Goal: Task Accomplishment & Management: Complete application form

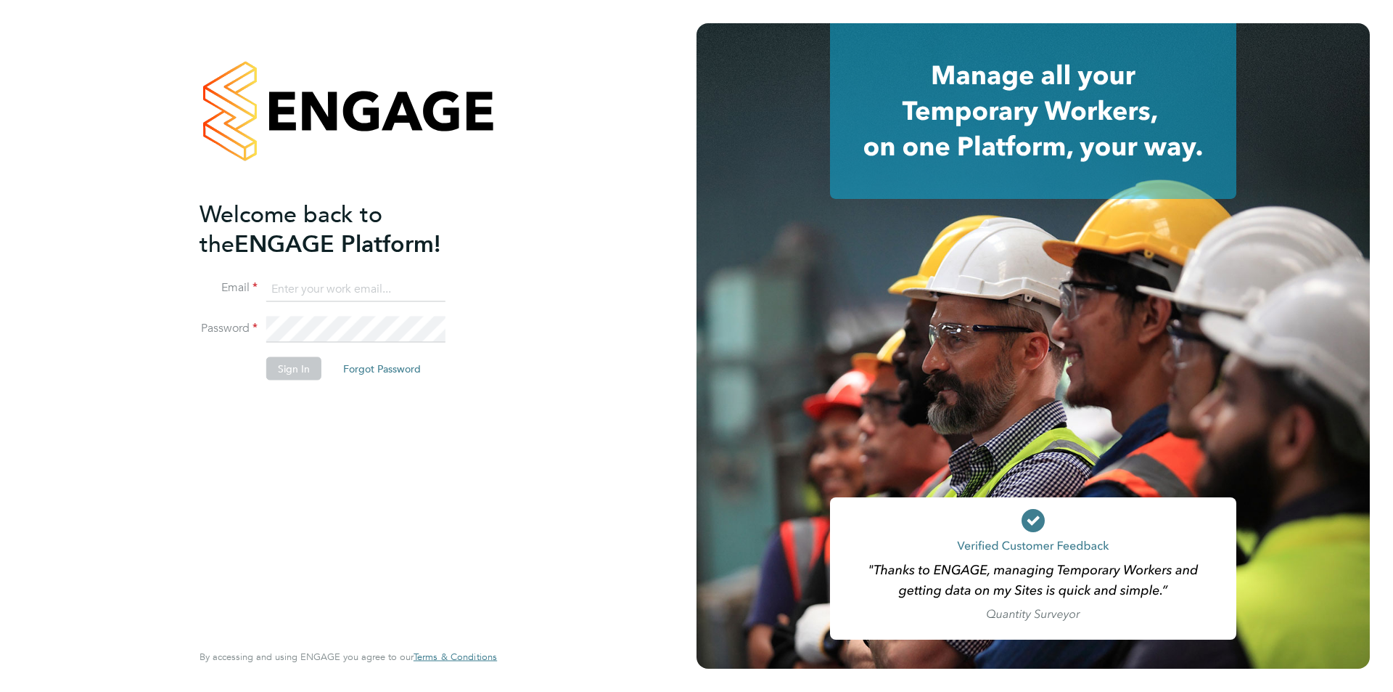
type input "[PERSON_NAME][EMAIL_ADDRESS][DOMAIN_NAME]"
click at [301, 364] on button "Sign In" at bounding box center [293, 367] width 55 height 23
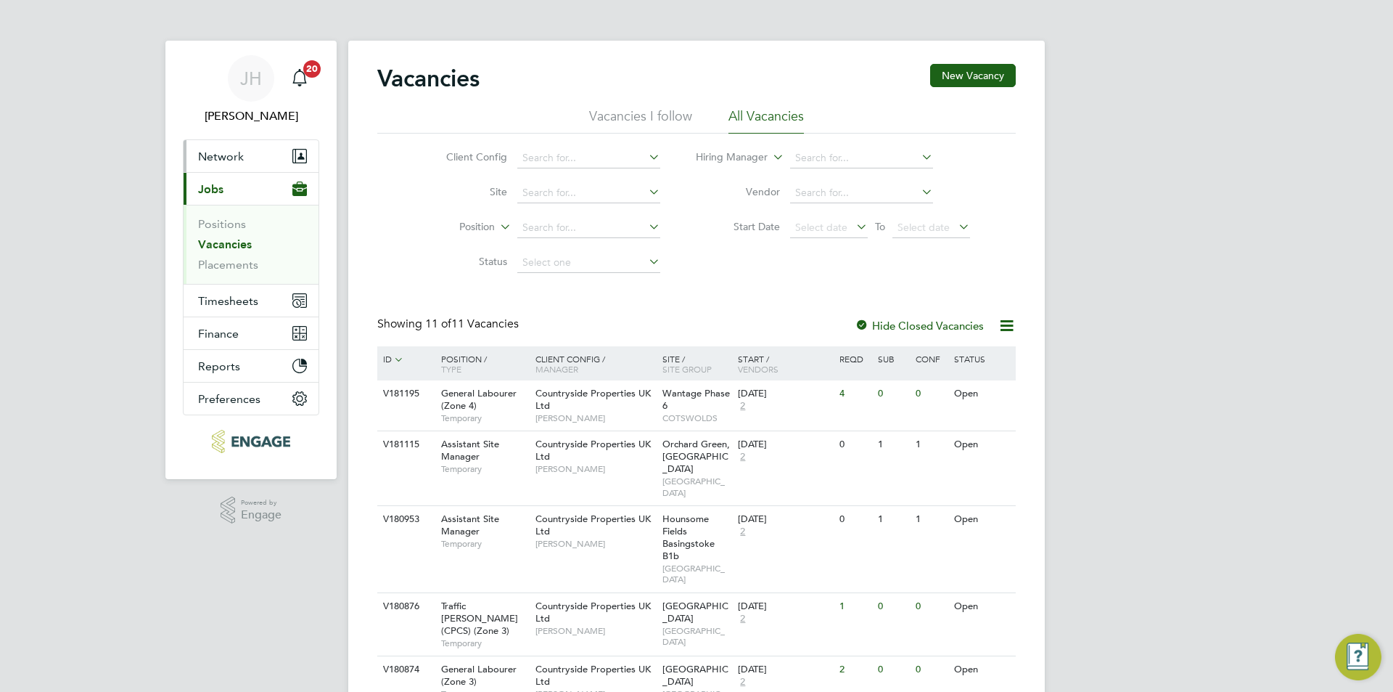
click at [268, 161] on button "Network" at bounding box center [251, 156] width 135 height 32
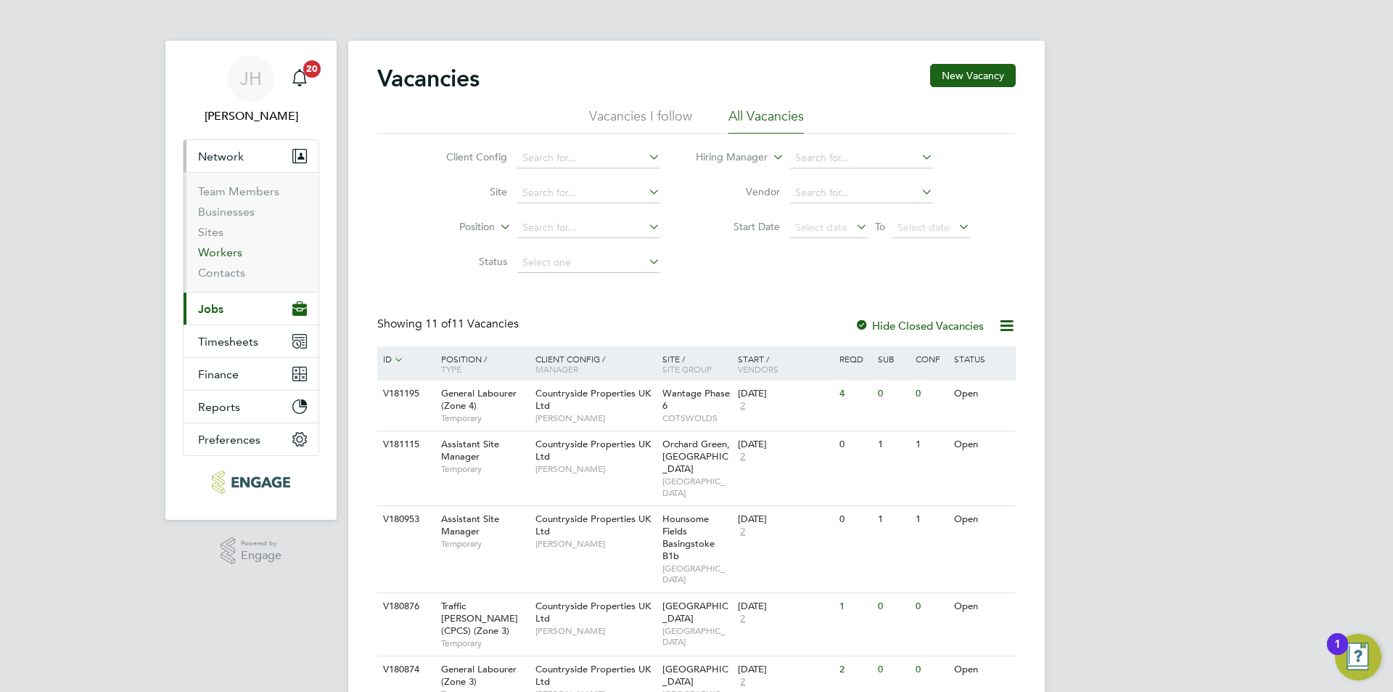
click at [228, 245] on link "Workers" at bounding box center [220, 252] width 44 height 14
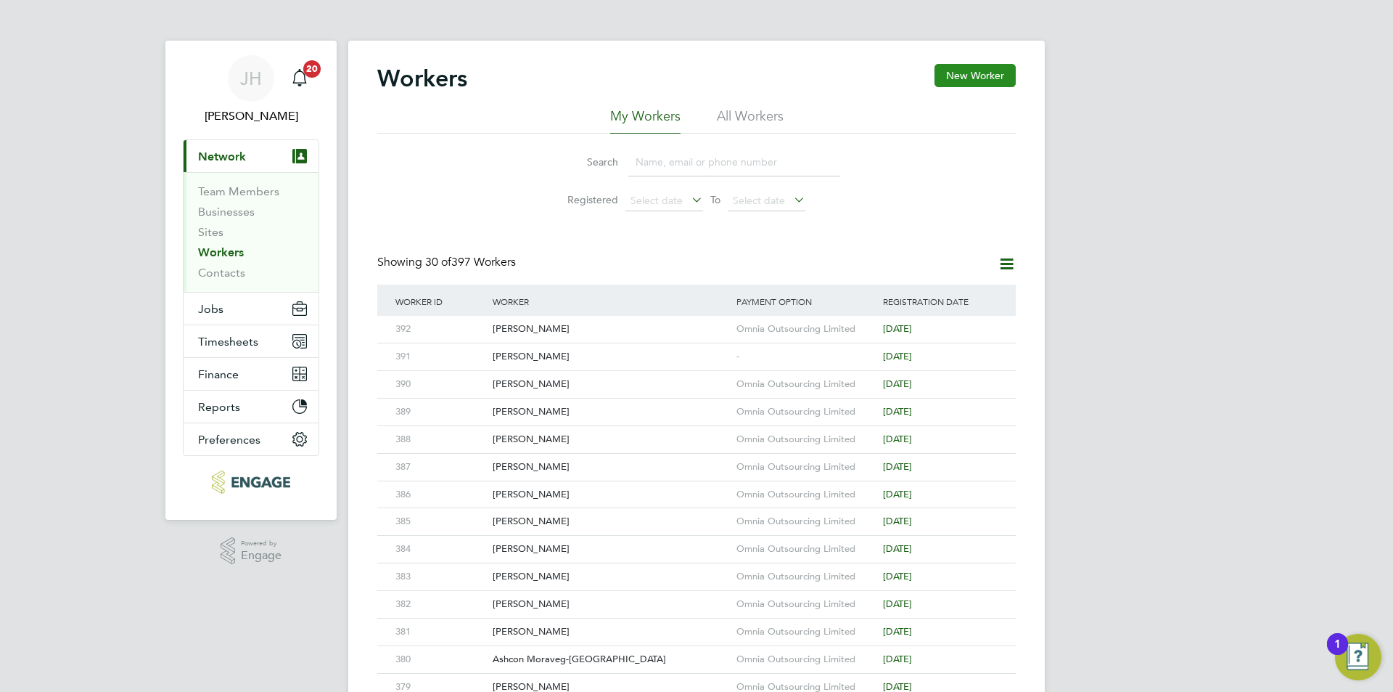
click at [971, 80] on button "New Worker" at bounding box center [975, 75] width 81 height 23
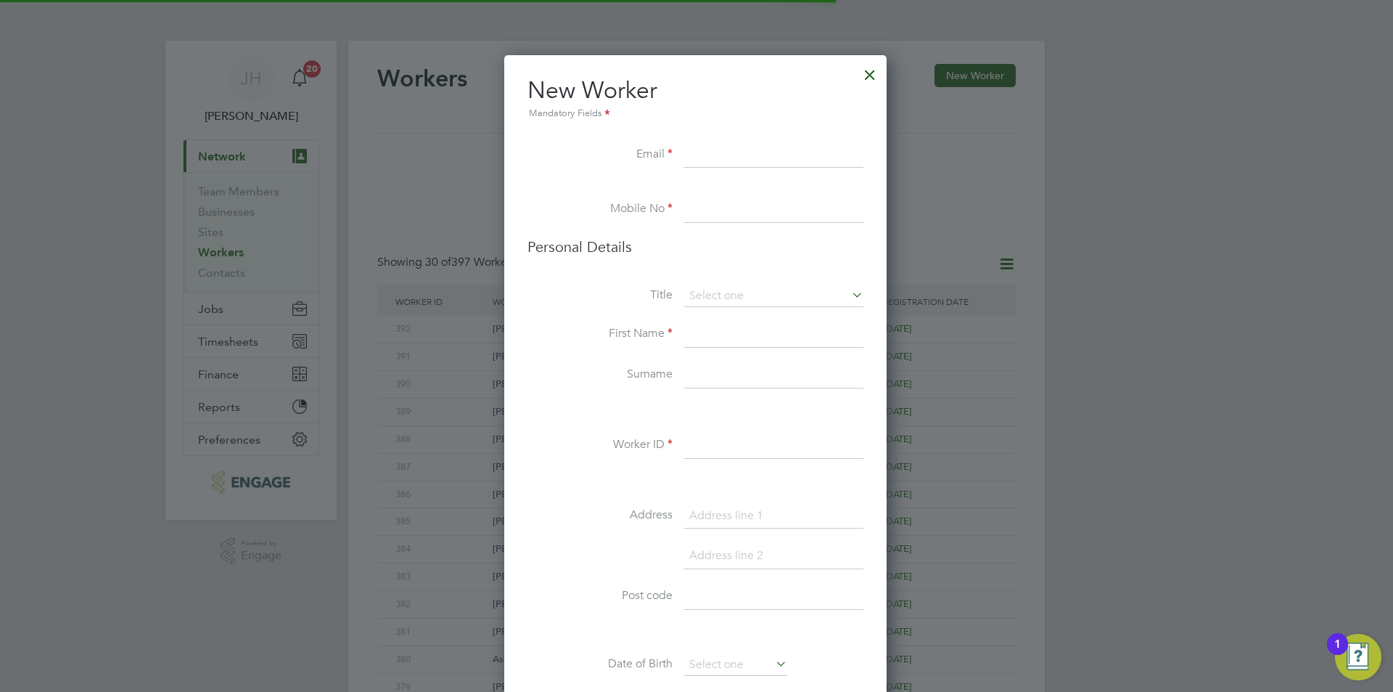
scroll to position [1228, 385]
click at [716, 440] on input at bounding box center [773, 446] width 179 height 26
type input "393"
click at [695, 152] on input at bounding box center [773, 155] width 179 height 26
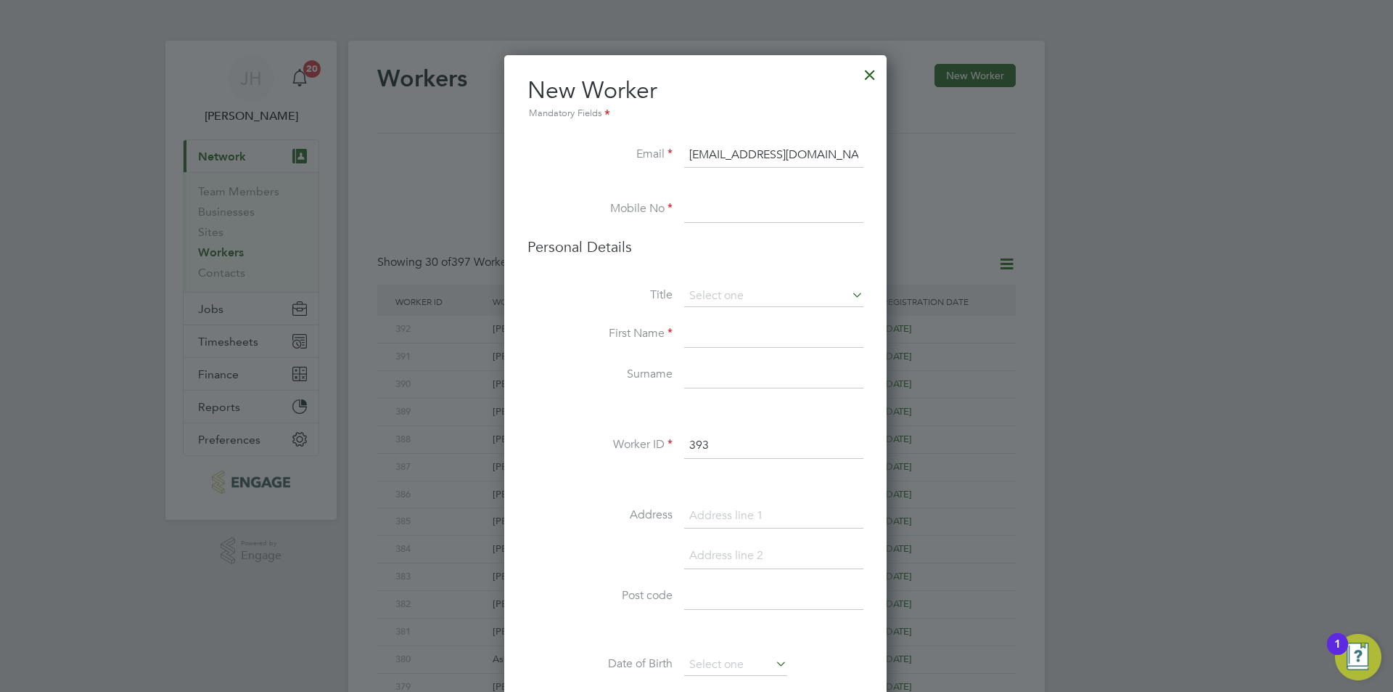
type input "timbowler819111@gmail.com"
type input "02034342260"
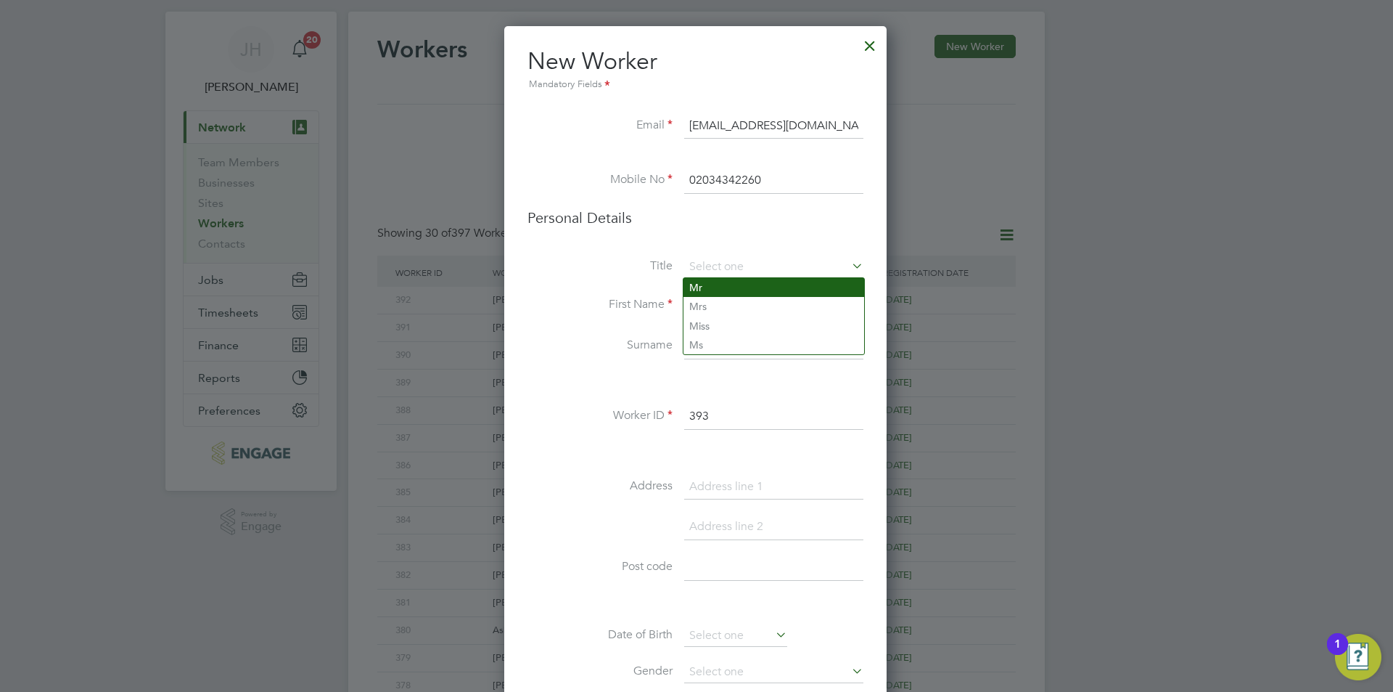
type input "Mr"
type input "Timothy"
type input "Bowler"
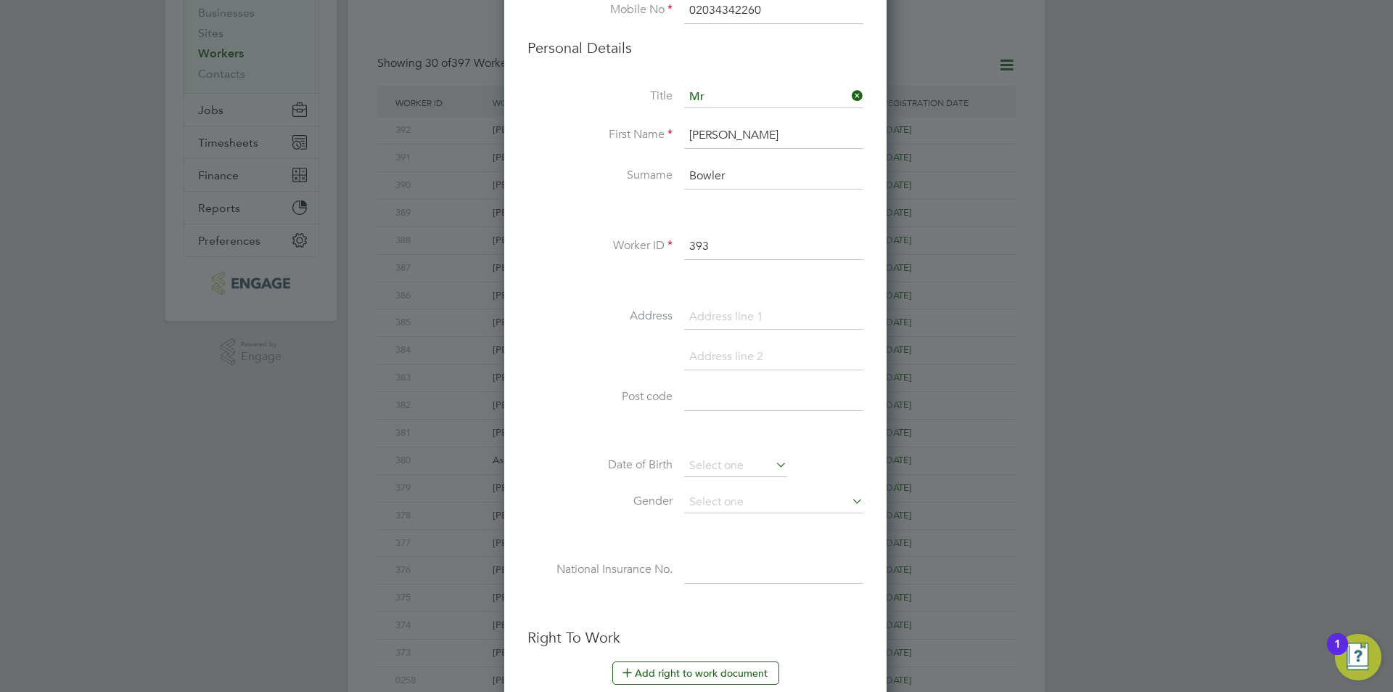
scroll to position [273, 0]
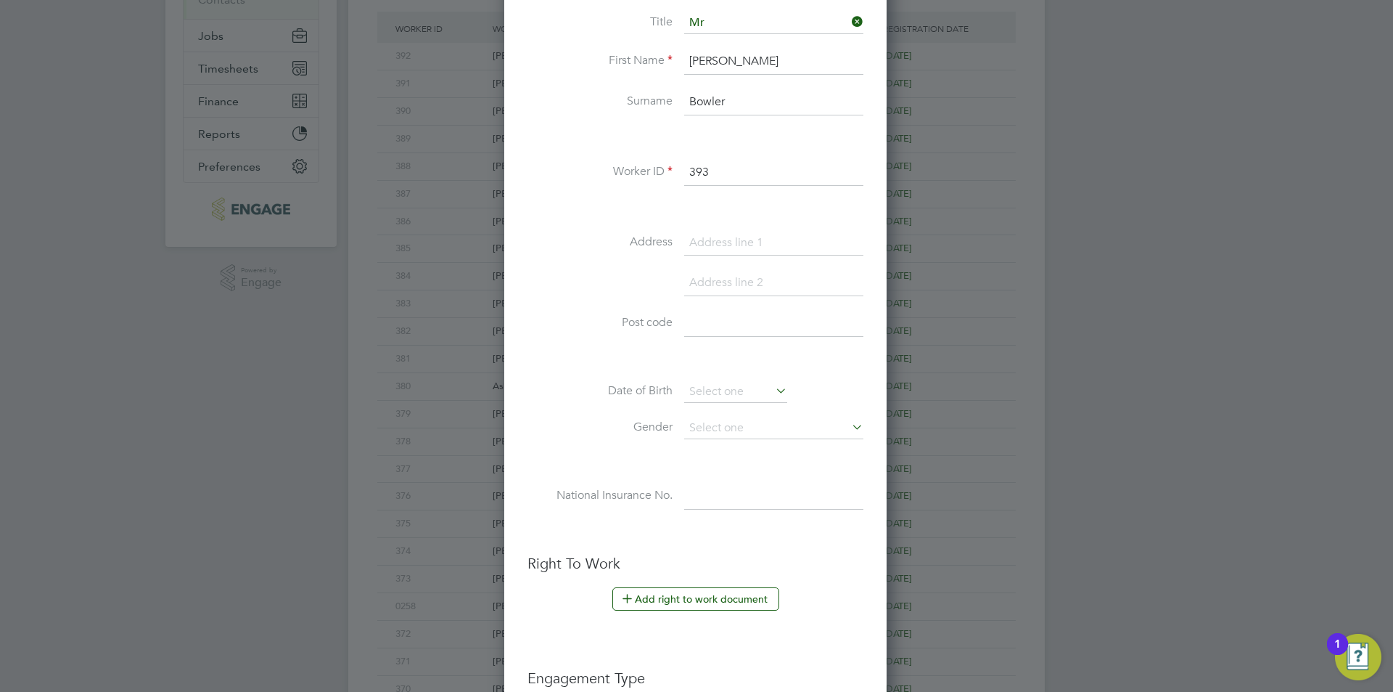
click at [745, 239] on input at bounding box center [773, 243] width 179 height 26
type input "Dews Meadow Farm"
type input "W"
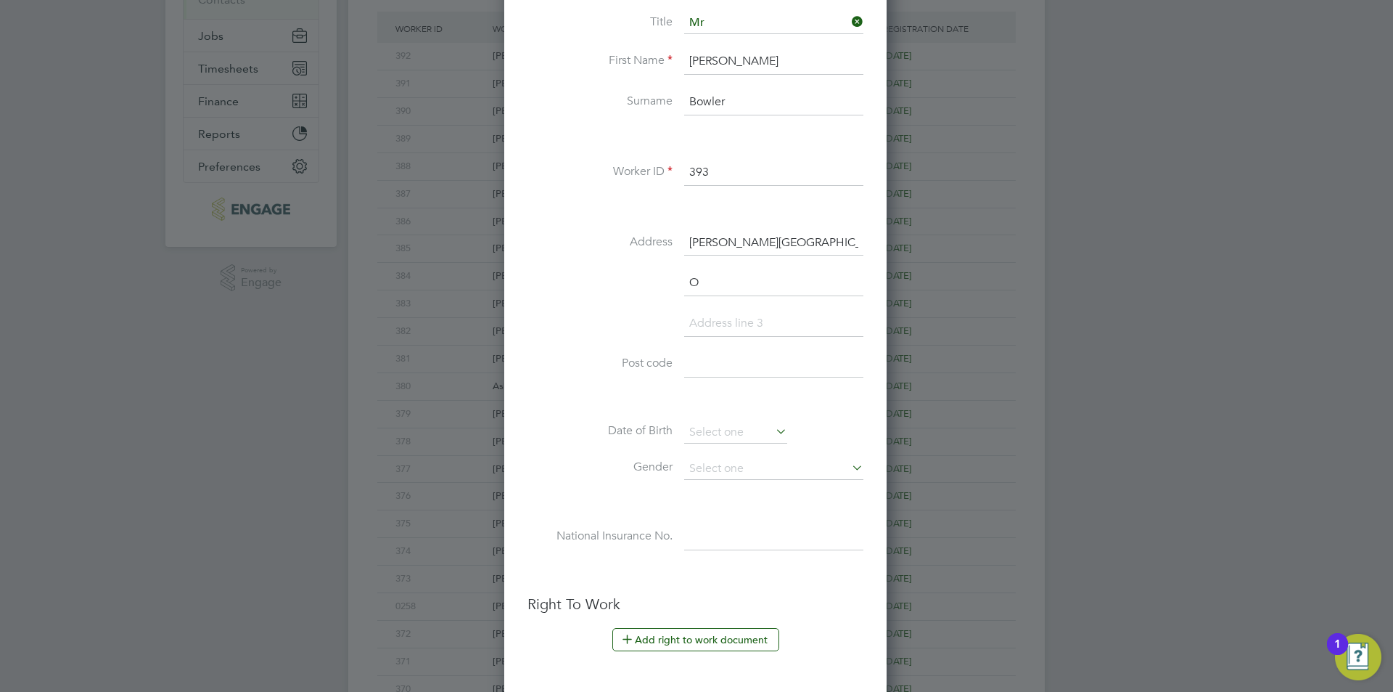
scroll to position [1268, 385]
type input "Oxford Road"
type input "W"
type input "Wantage"
type input "OX12 0HP"
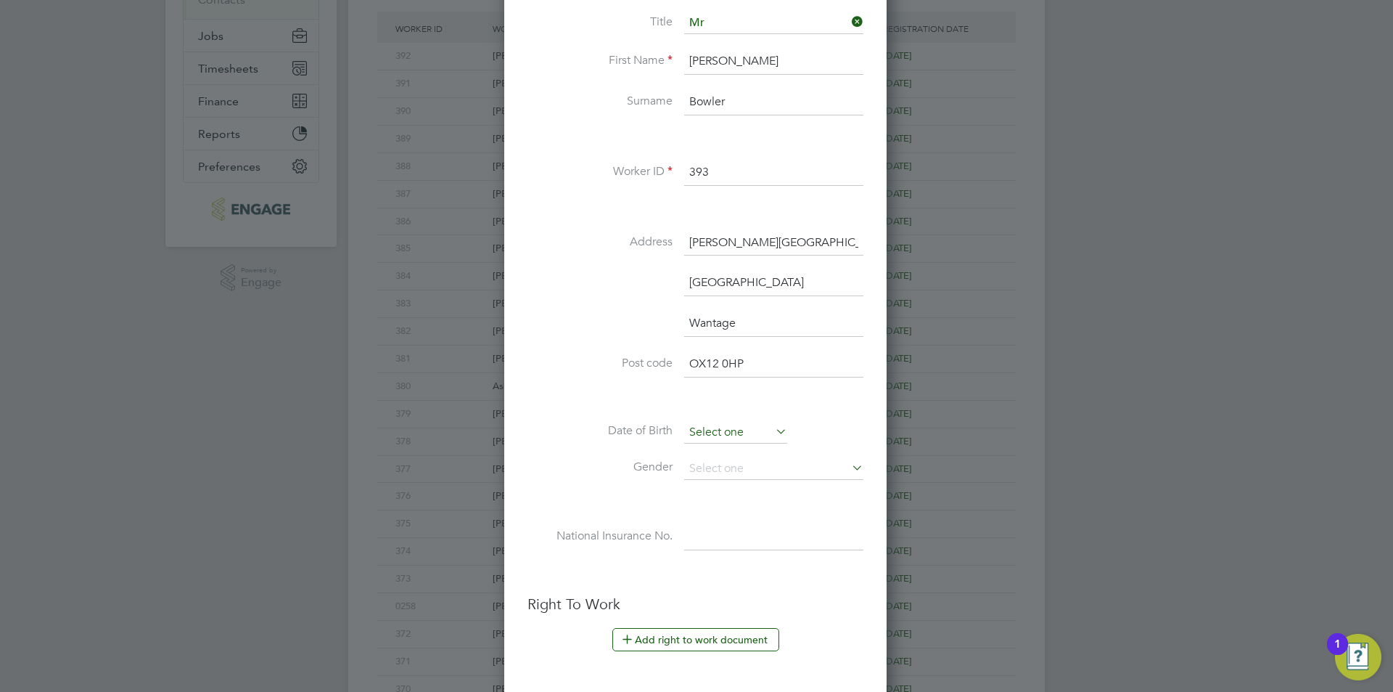
click at [757, 435] on input at bounding box center [735, 433] width 103 height 22
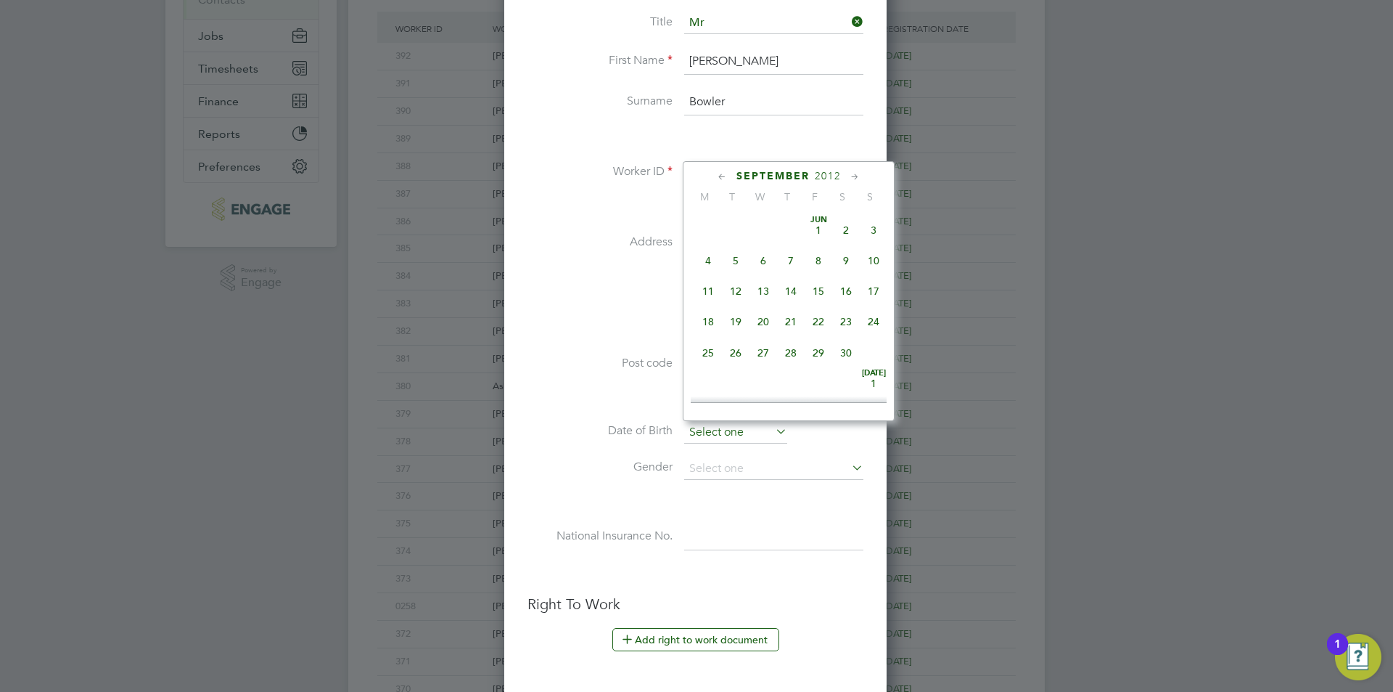
scroll to position [565, 0]
click at [842, 176] on div "September 2012" at bounding box center [789, 176] width 196 height 14
click at [833, 176] on span "2012" at bounding box center [828, 176] width 26 height 12
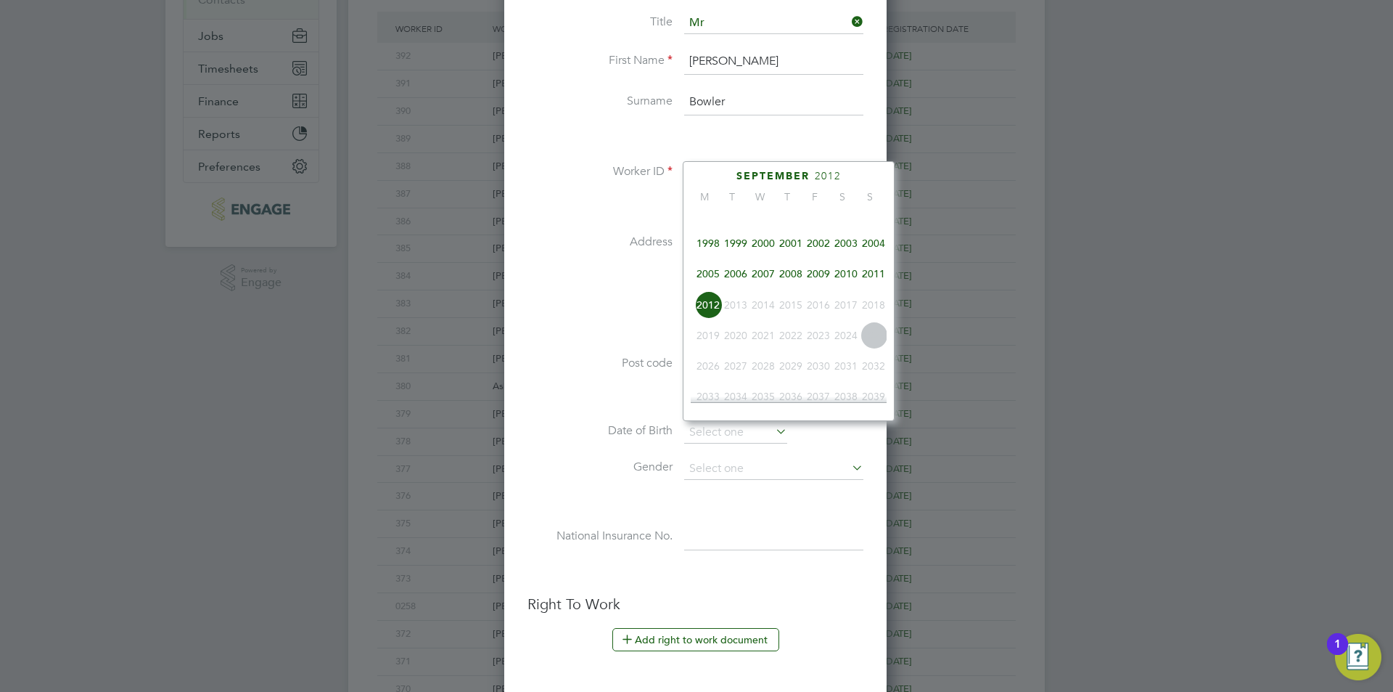
scroll to position [312, 0]
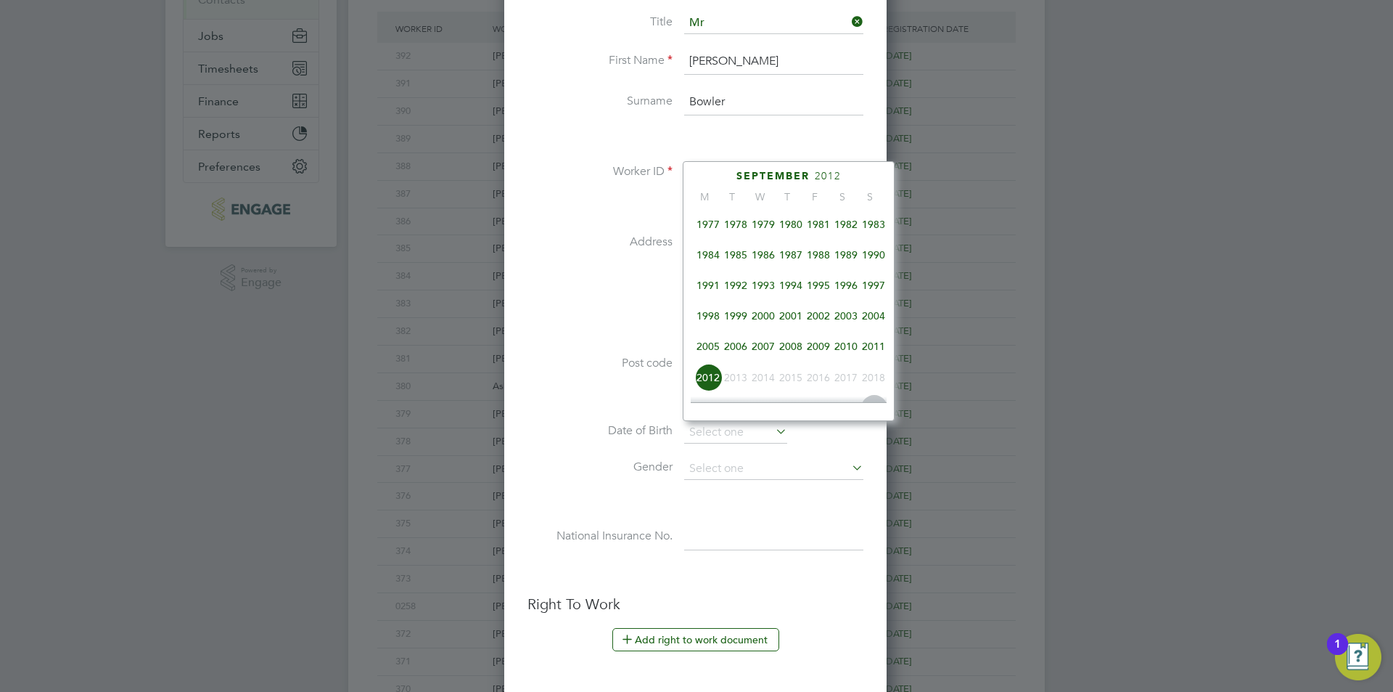
click at [710, 264] on span "1984" at bounding box center [708, 255] width 28 height 28
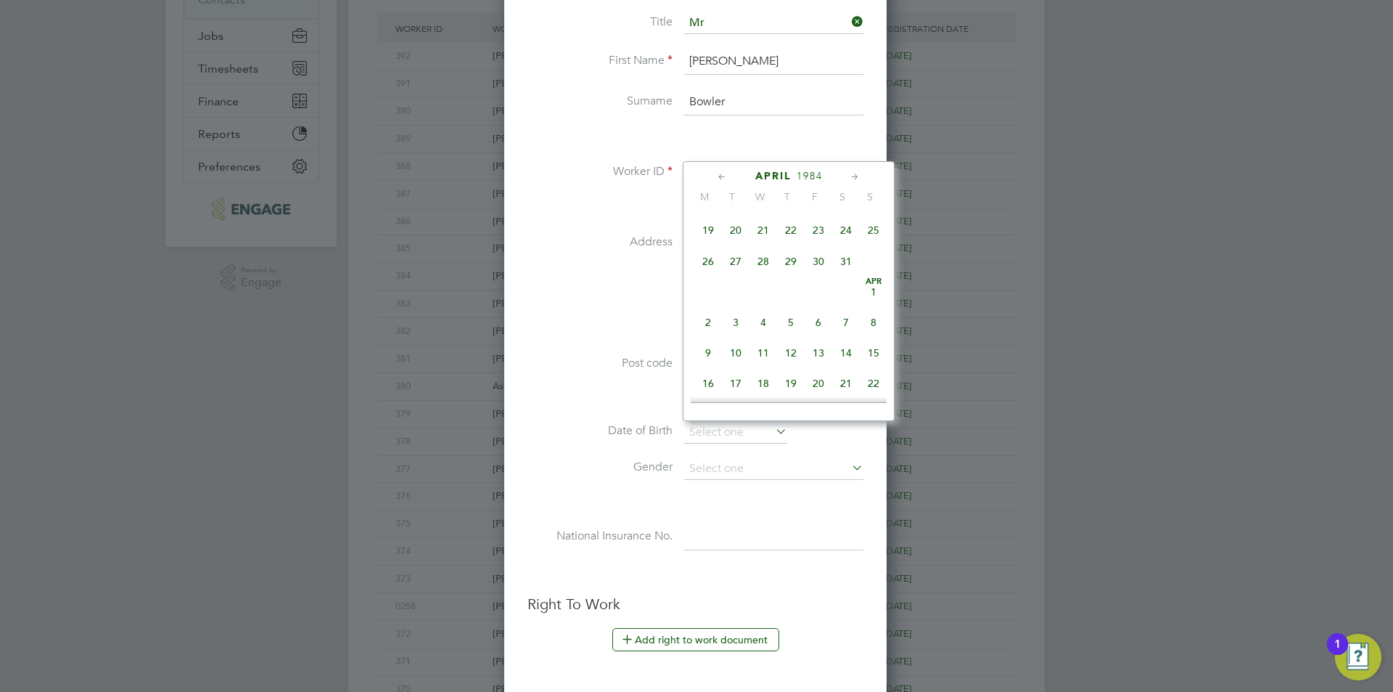
scroll to position [226, 0]
click at [761, 224] on span "11" at bounding box center [764, 218] width 28 height 28
type input "11 Jan 1984"
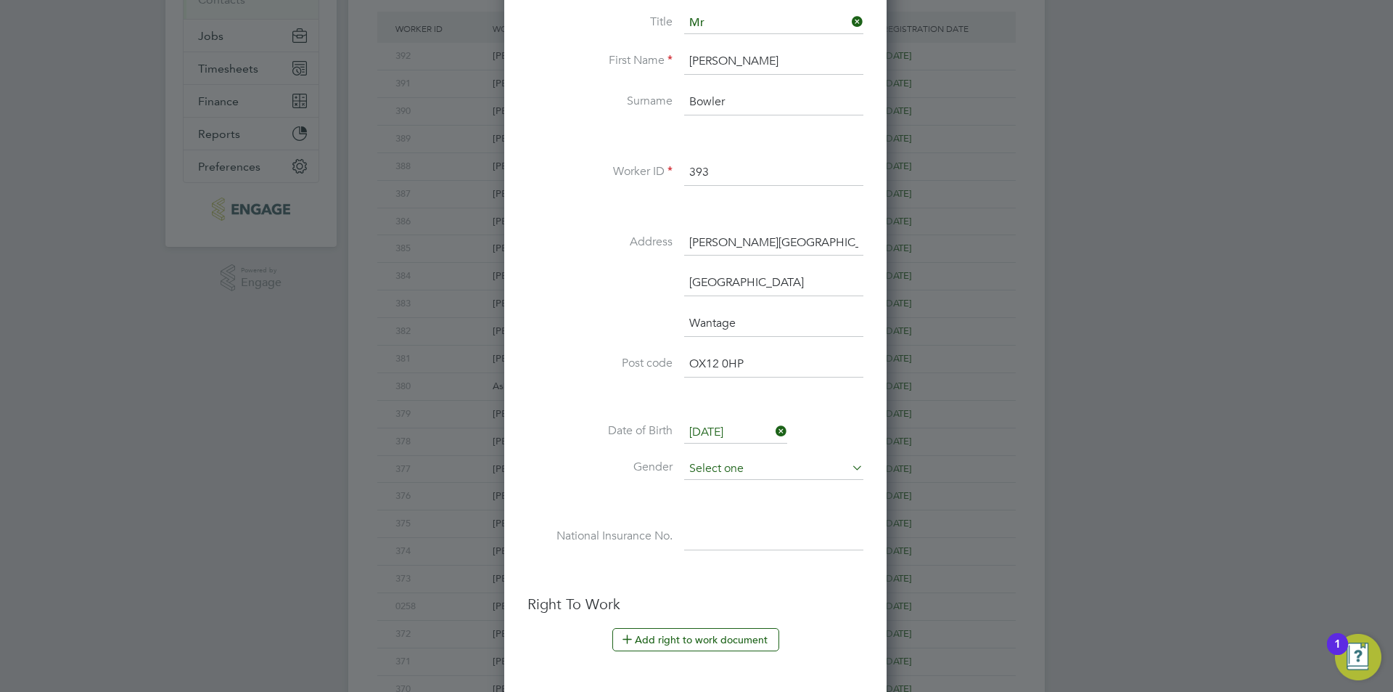
click at [761, 475] on input at bounding box center [773, 469] width 179 height 22
click at [739, 488] on li "Male" at bounding box center [774, 489] width 181 height 19
type input "Male"
click at [735, 524] on input at bounding box center [773, 537] width 179 height 26
click at [737, 530] on input at bounding box center [773, 537] width 179 height 26
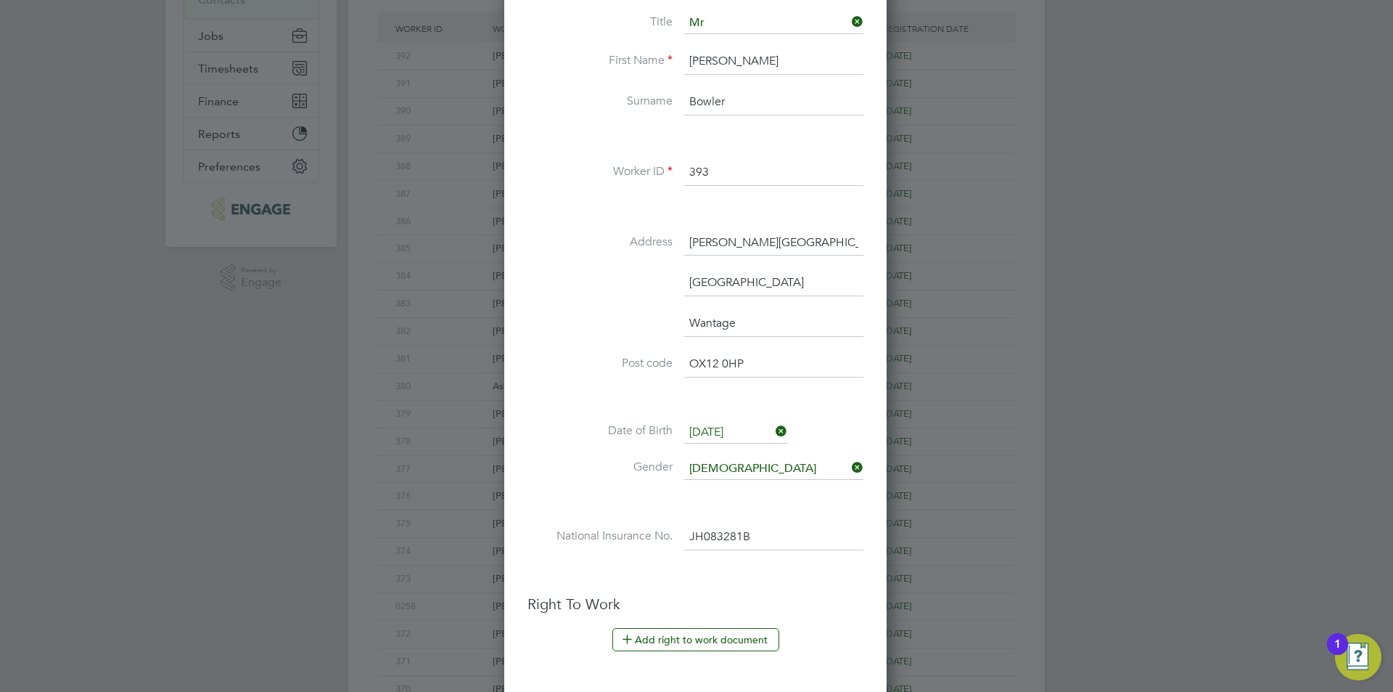
scroll to position [491, 0]
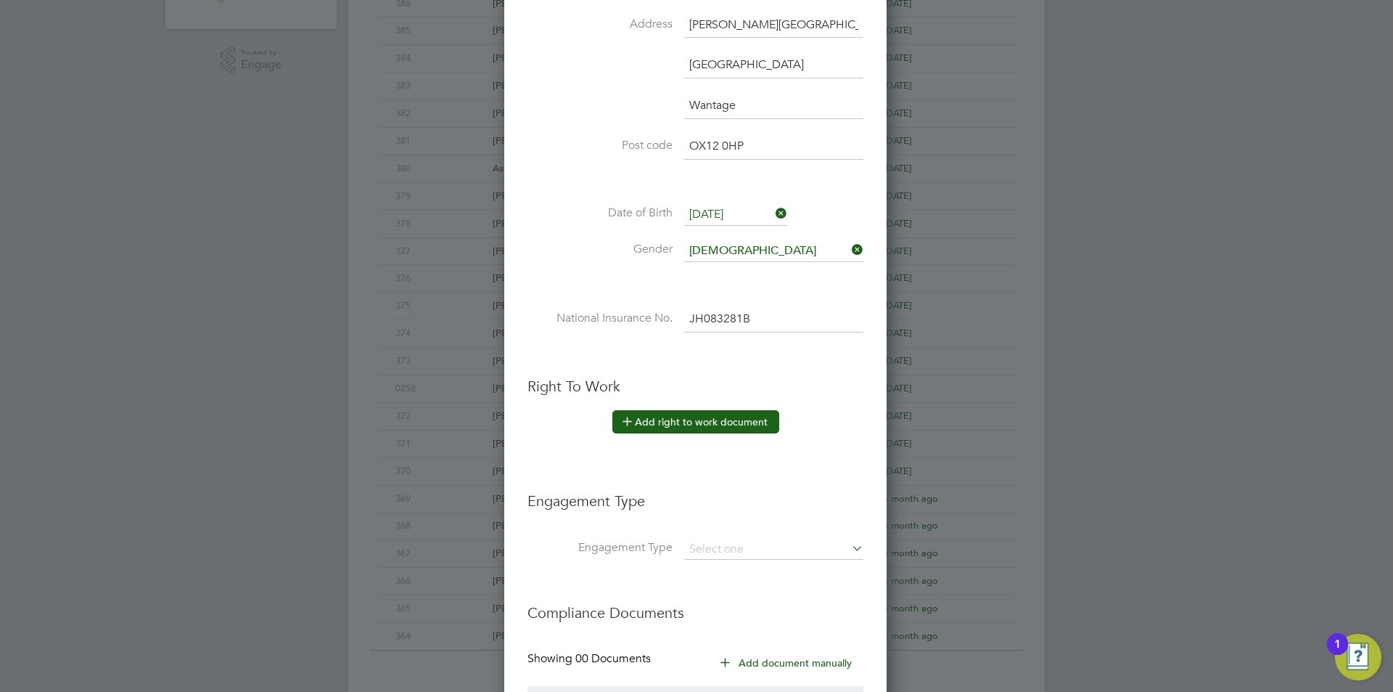
type input "JH 08 32 81 B"
click at [739, 430] on button "Add right to work document" at bounding box center [695, 421] width 167 height 23
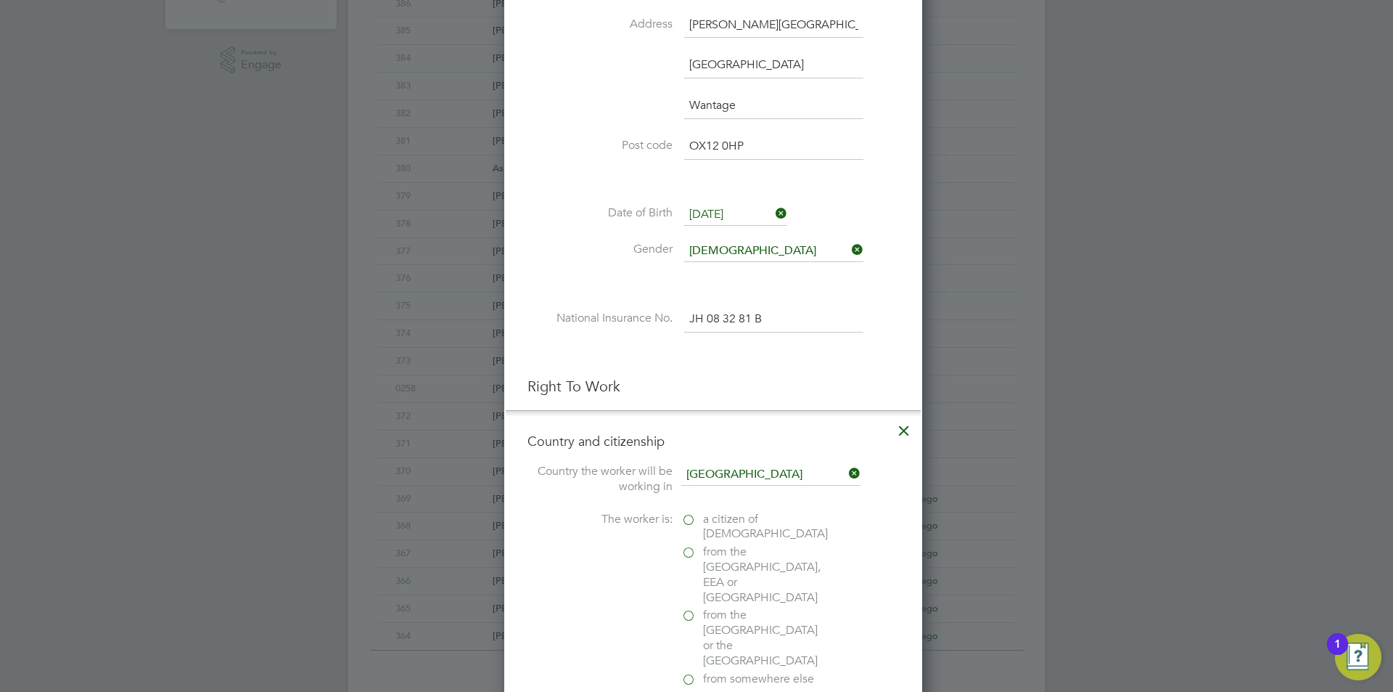
scroll to position [1487, 419]
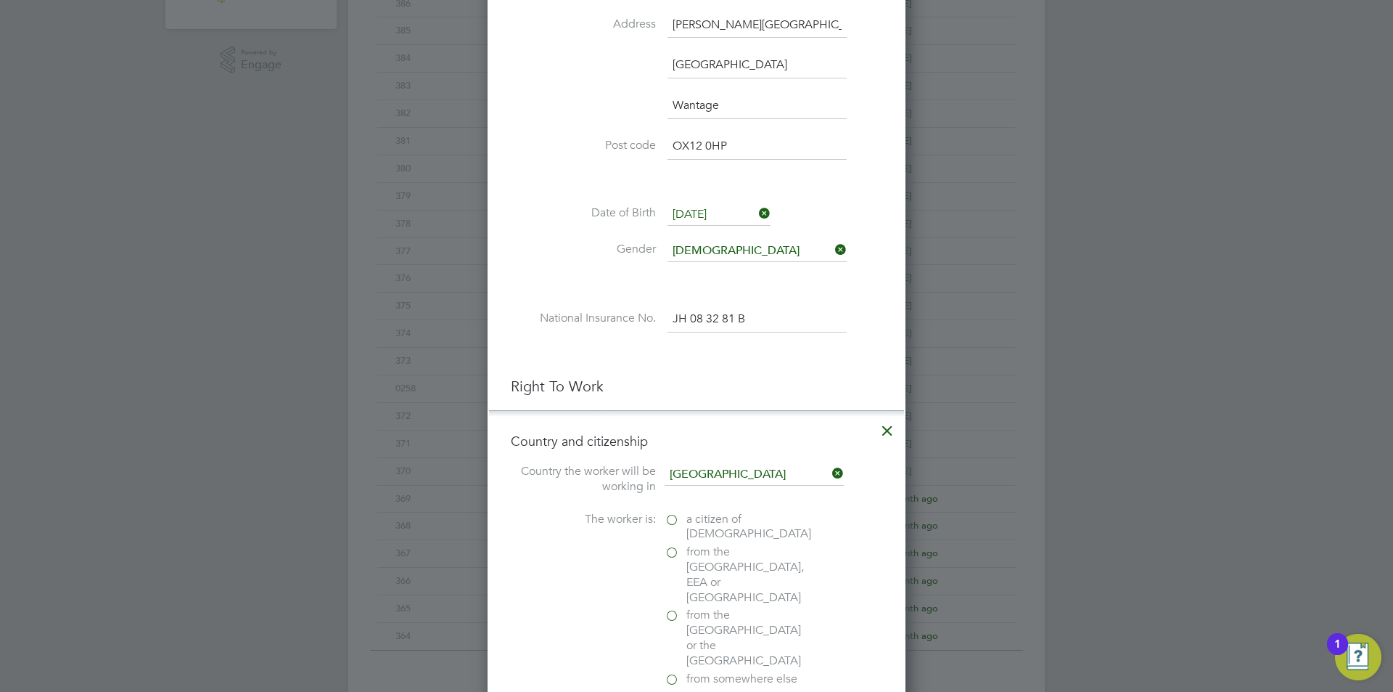
click at [702, 512] on span "a citizen of United Kingdom" at bounding box center [748, 527] width 125 height 30
click at [0, 0] on input "a citizen of United Kingdom" at bounding box center [0, 0] width 0 height 0
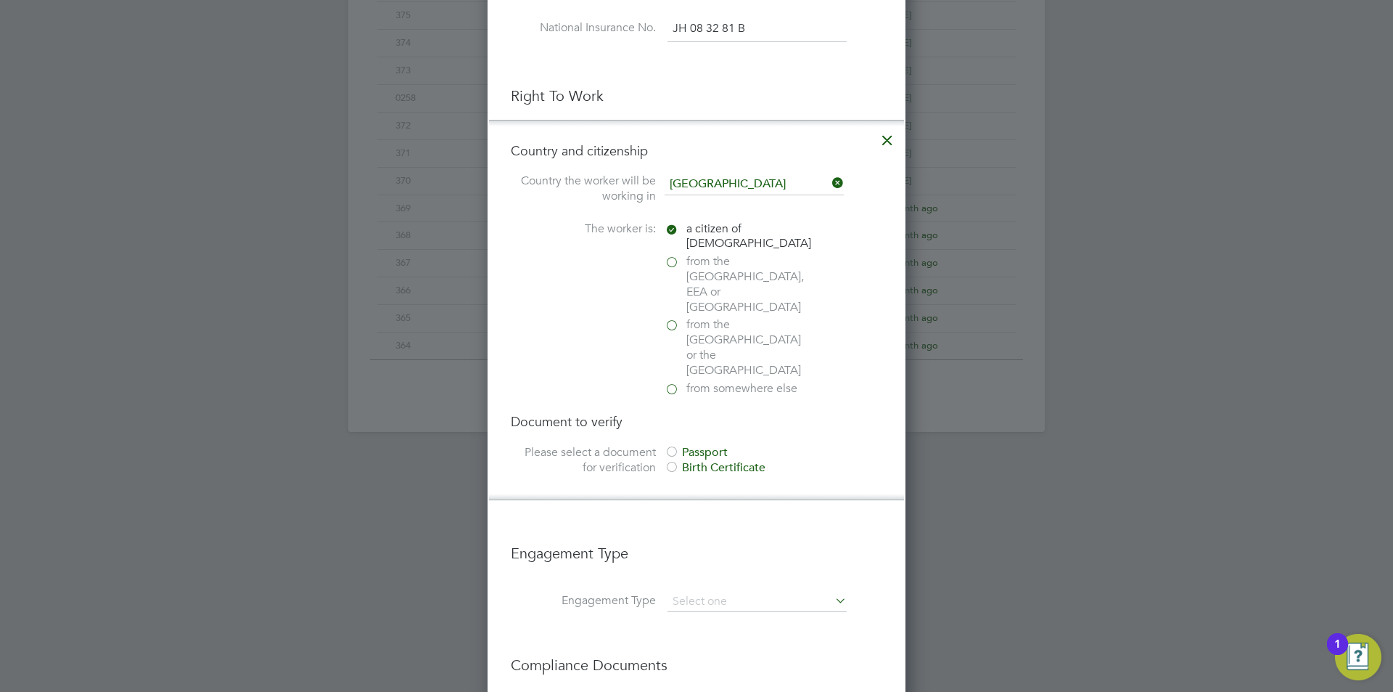
drag, startPoint x: 676, startPoint y: 406, endPoint x: 689, endPoint y: 411, distance: 14.0
click at [678, 446] on div at bounding box center [672, 453] width 15 height 15
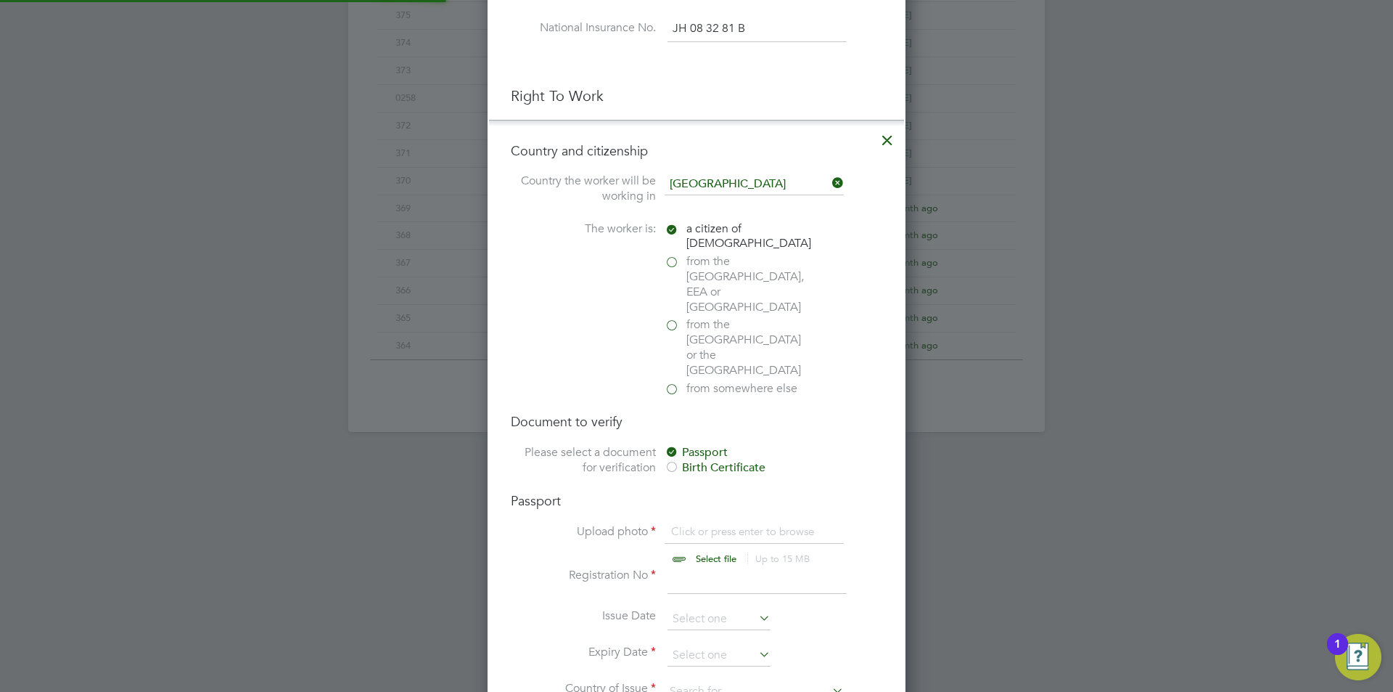
scroll to position [20, 180]
click at [734, 492] on div "Passport Upload photo Click or press enter to browse Select file Up to 15 MB Dr…" at bounding box center [697, 604] width 372 height 224
click at [733, 524] on input "file" at bounding box center [730, 546] width 228 height 44
type input "C:\fakepath\Passport.jpeg"
click at [710, 567] on input at bounding box center [757, 580] width 179 height 26
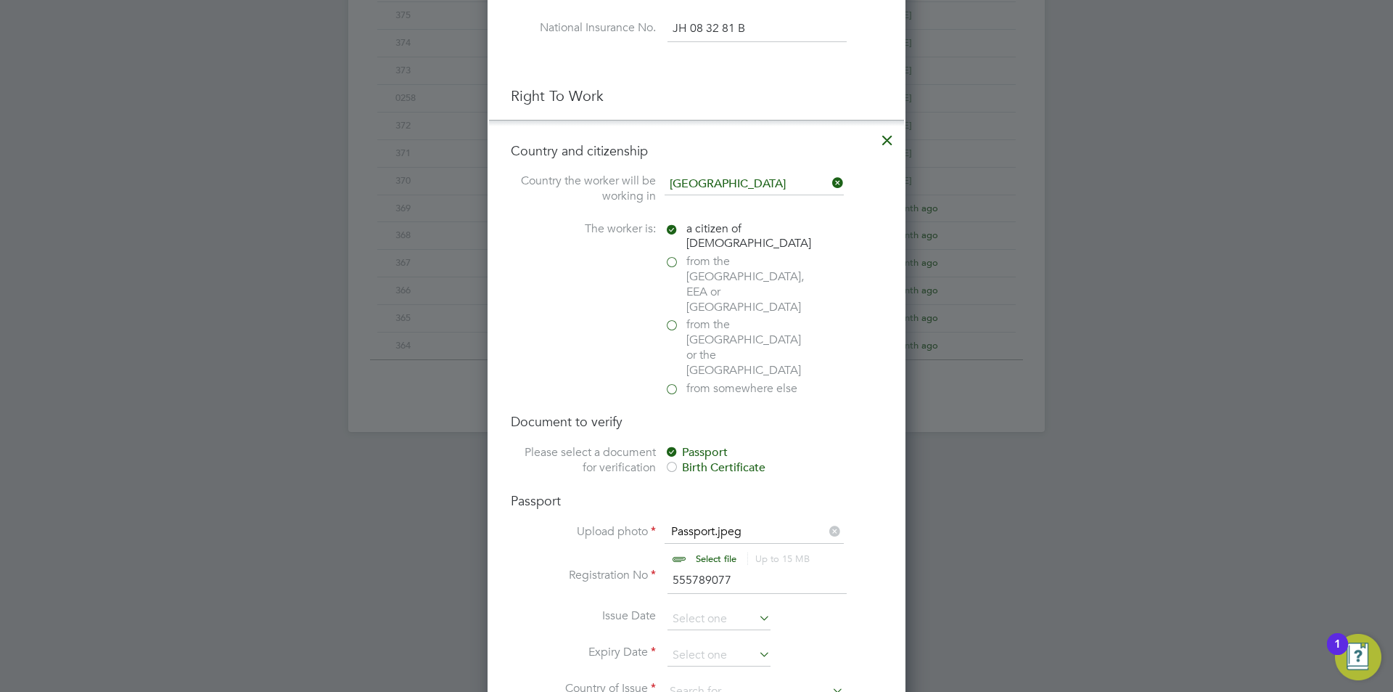
scroll to position [926, 0]
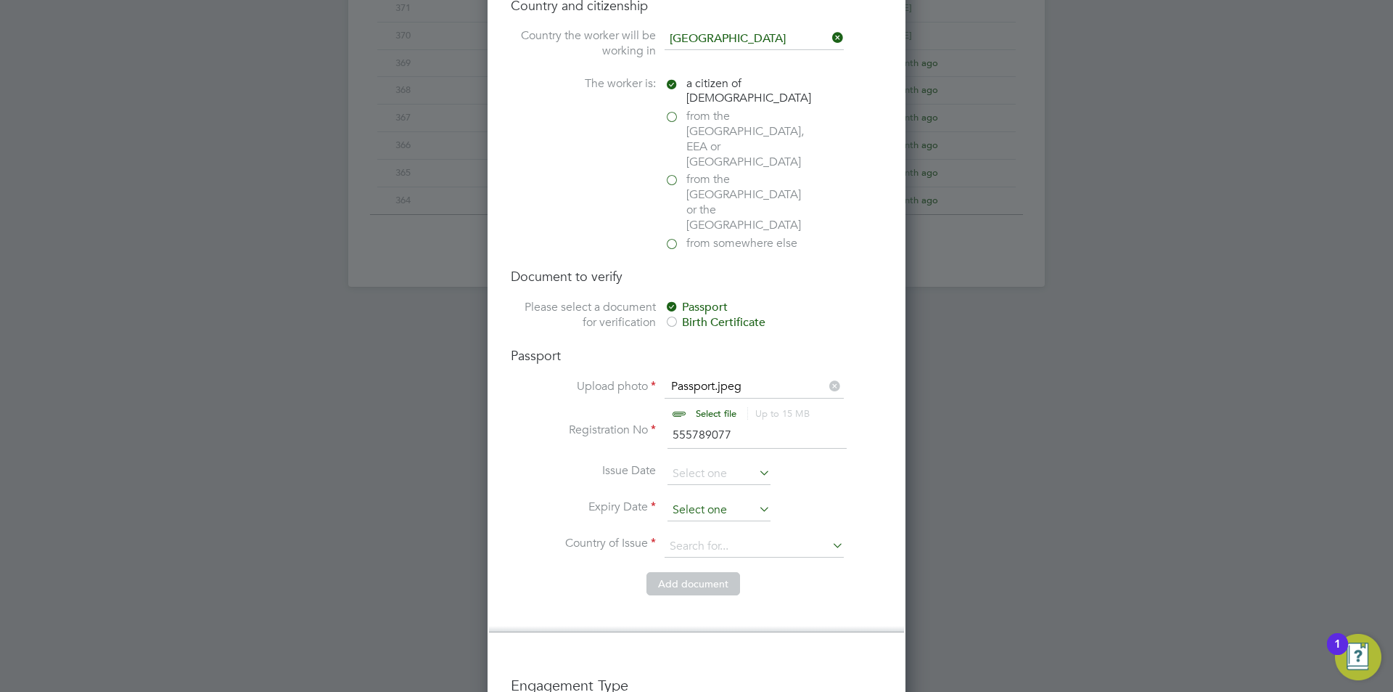
type input "555789077"
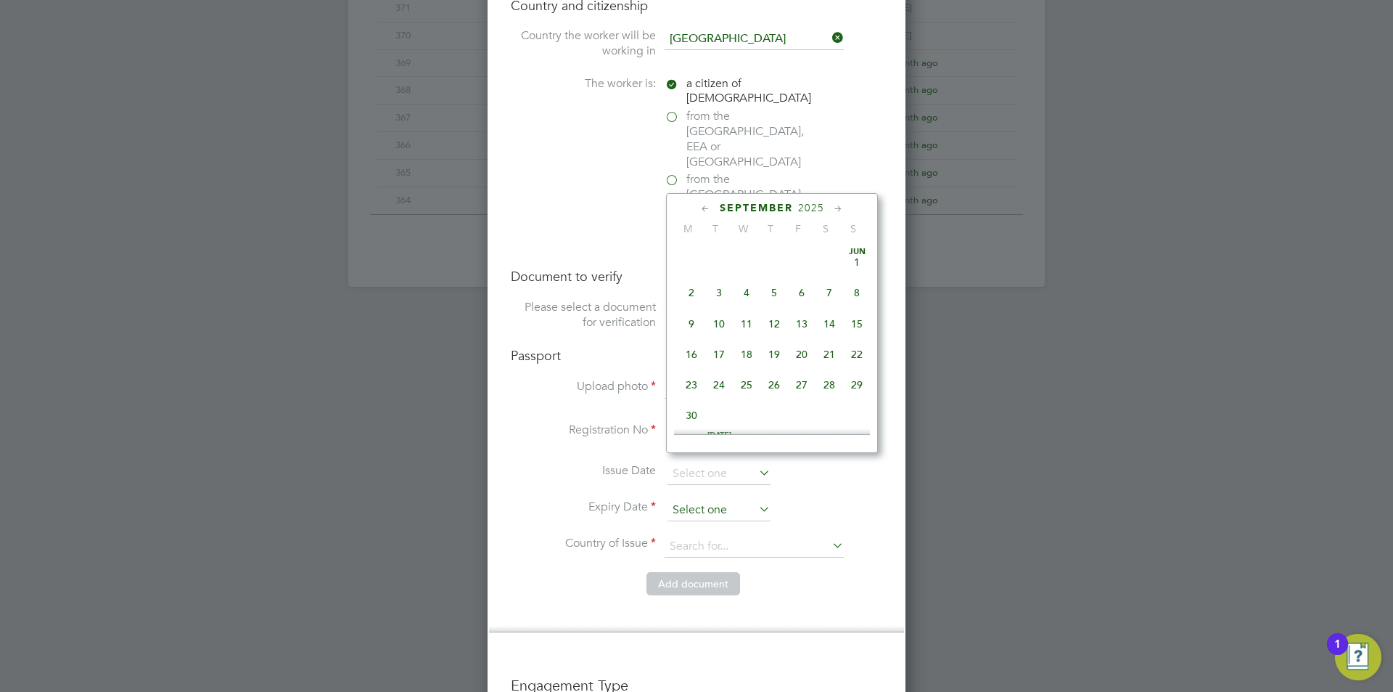
click at [725, 499] on input at bounding box center [719, 510] width 103 height 22
click at [815, 209] on span "2025" at bounding box center [811, 208] width 26 height 12
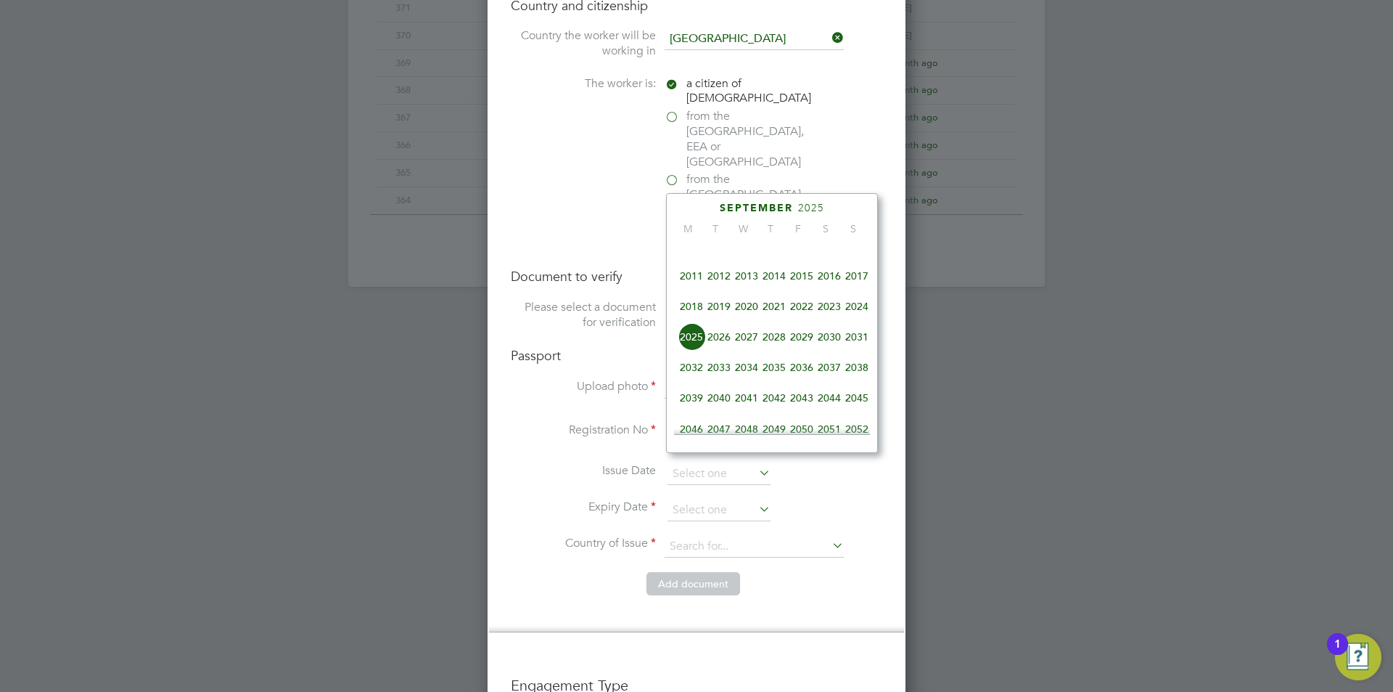
click at [780, 350] on span "2028" at bounding box center [775, 337] width 28 height 28
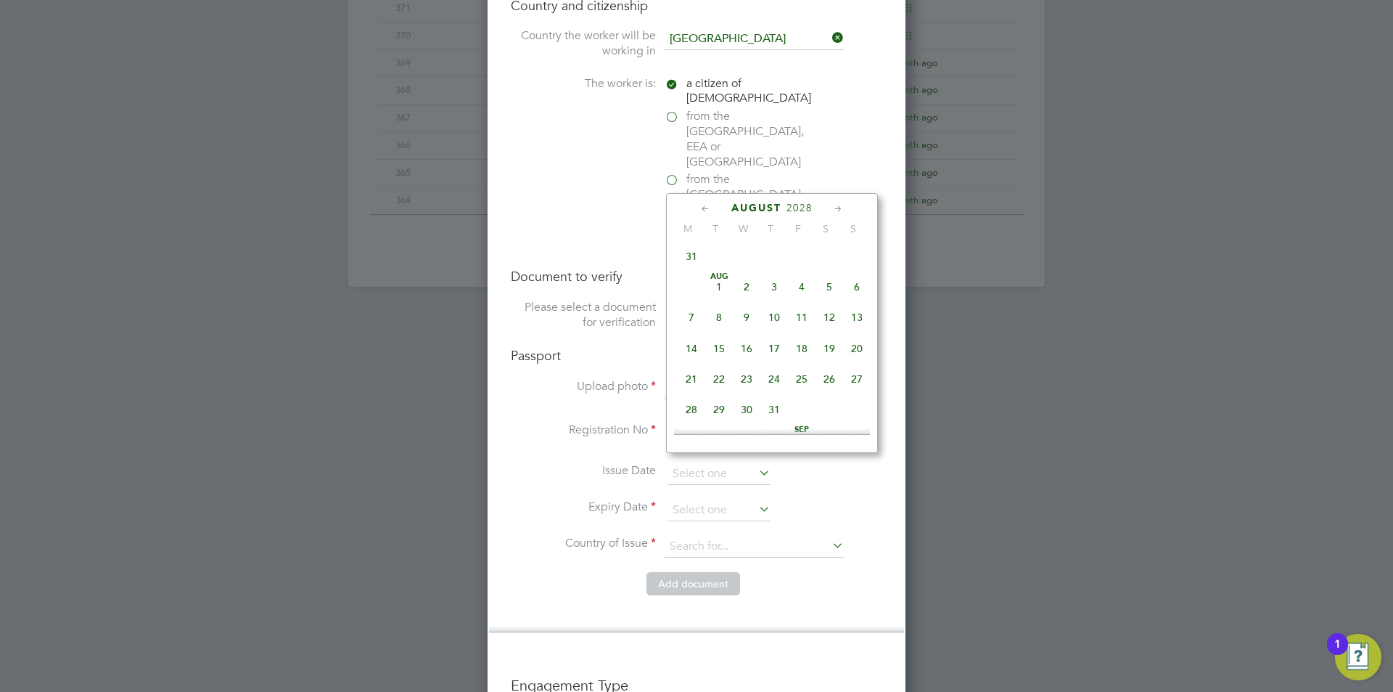
scroll to position [167, 0]
click at [857, 282] on span "9" at bounding box center [857, 279] width 28 height 28
type input "09 Jul 2028"
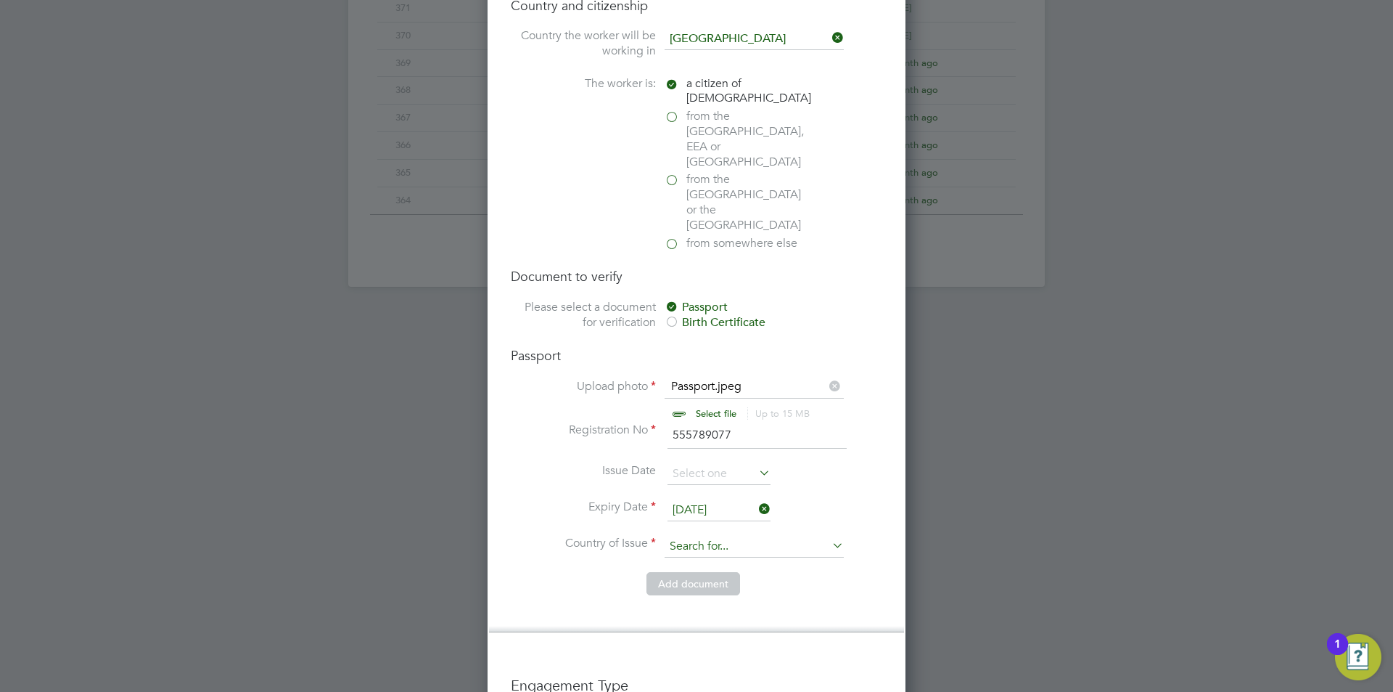
click at [718, 499] on li "Expiry Date 09 Jul 2028" at bounding box center [697, 517] width 372 height 36
click at [715, 536] on li "Country of Issue" at bounding box center [697, 554] width 372 height 36
click at [731, 536] on input at bounding box center [754, 547] width 179 height 22
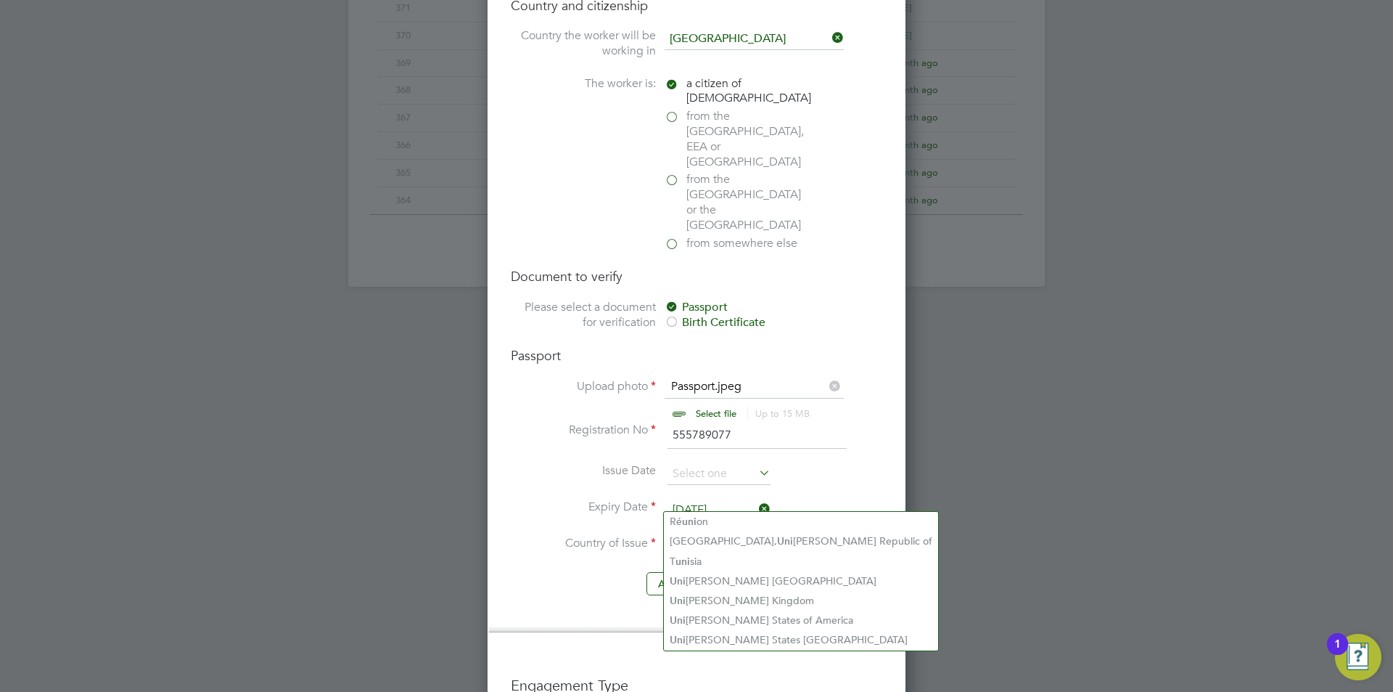
scroll to position [999, 0]
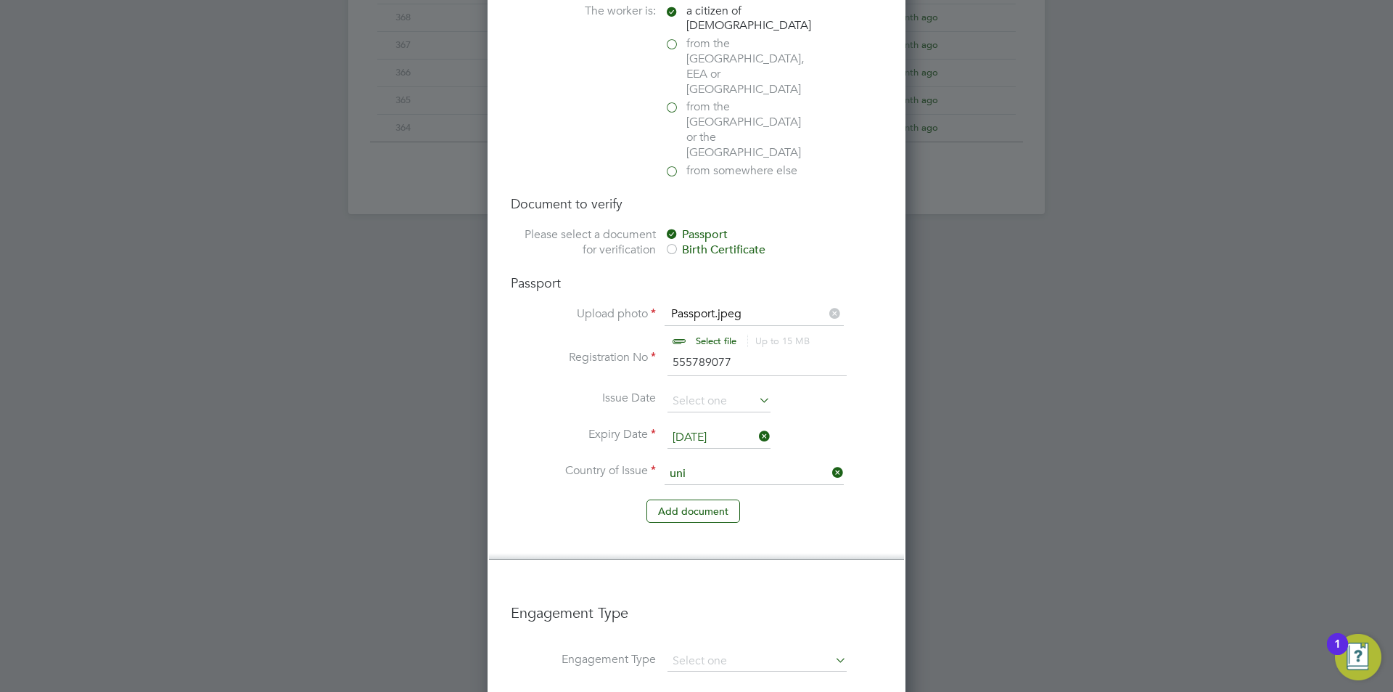
click at [749, 522] on li "Uni ted Kingdom" at bounding box center [801, 528] width 274 height 20
type input "United Kingdom"
click at [694, 499] on button "Add document" at bounding box center [694, 510] width 94 height 23
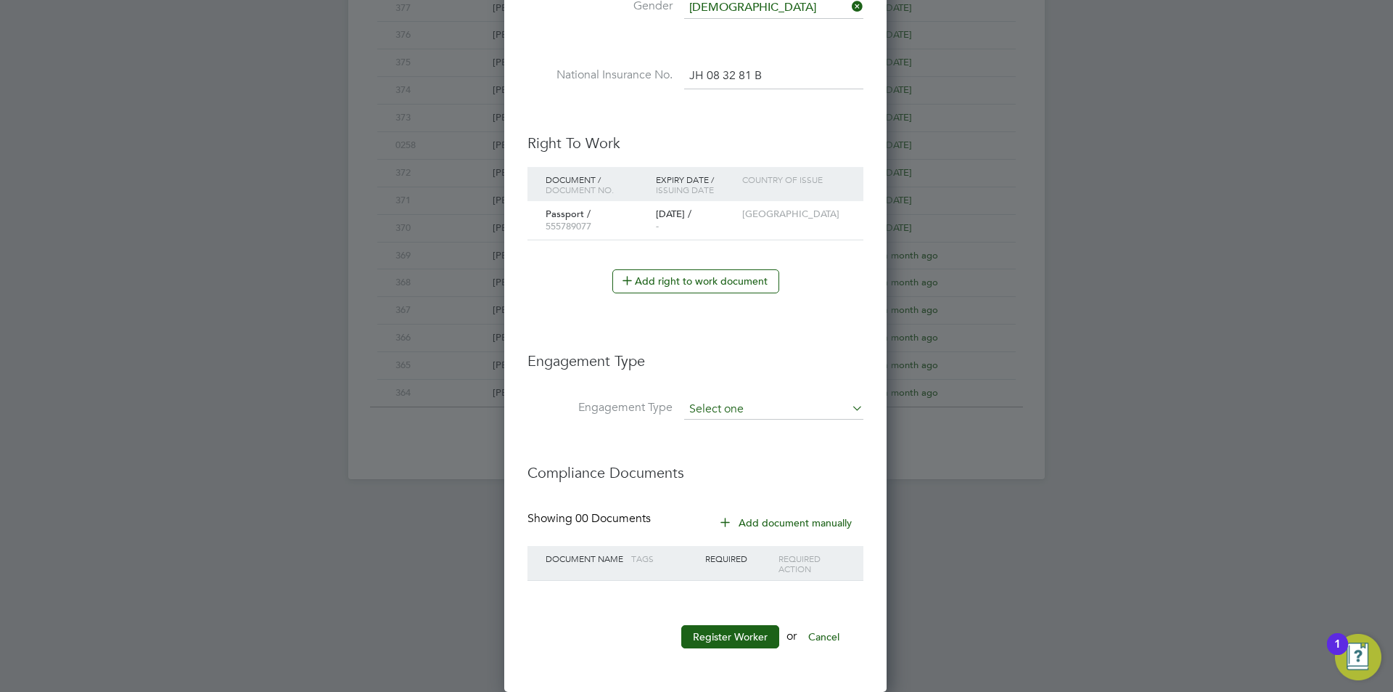
click at [759, 399] on input at bounding box center [773, 409] width 179 height 20
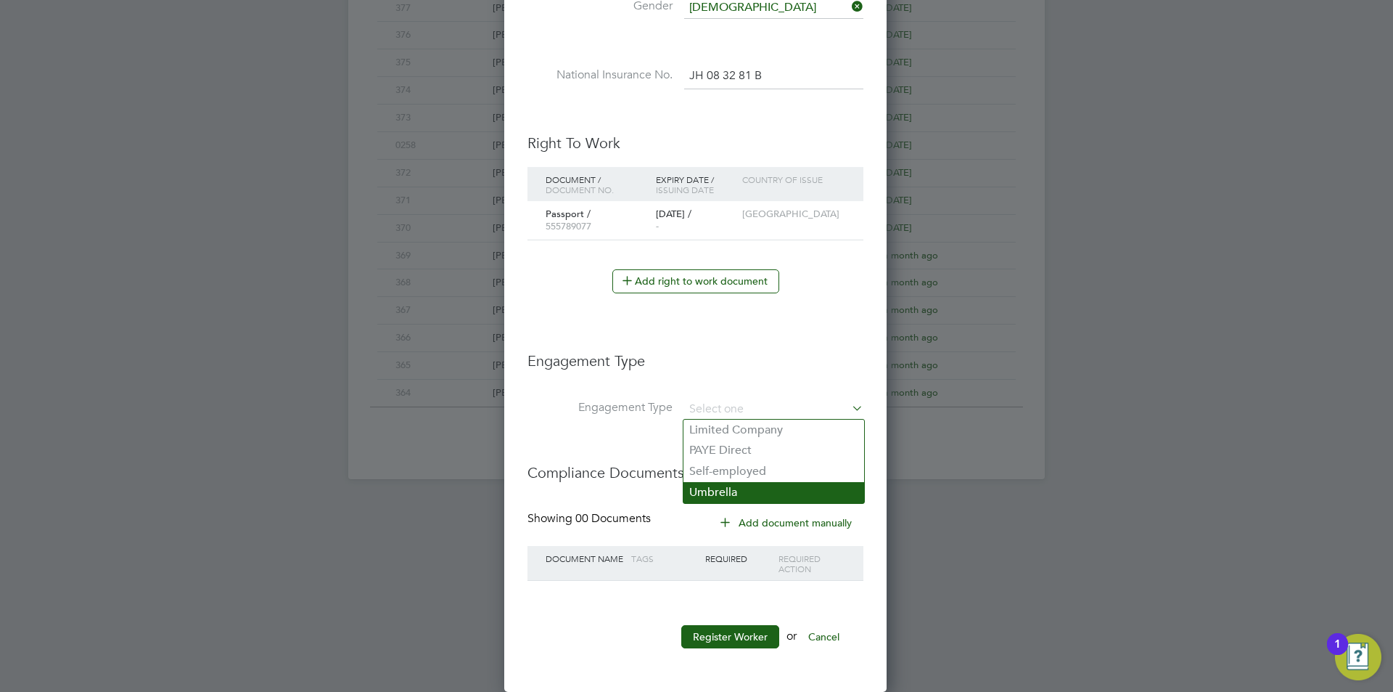
click at [747, 499] on li "Umbrella" at bounding box center [774, 492] width 181 height 21
type input "Umbrella"
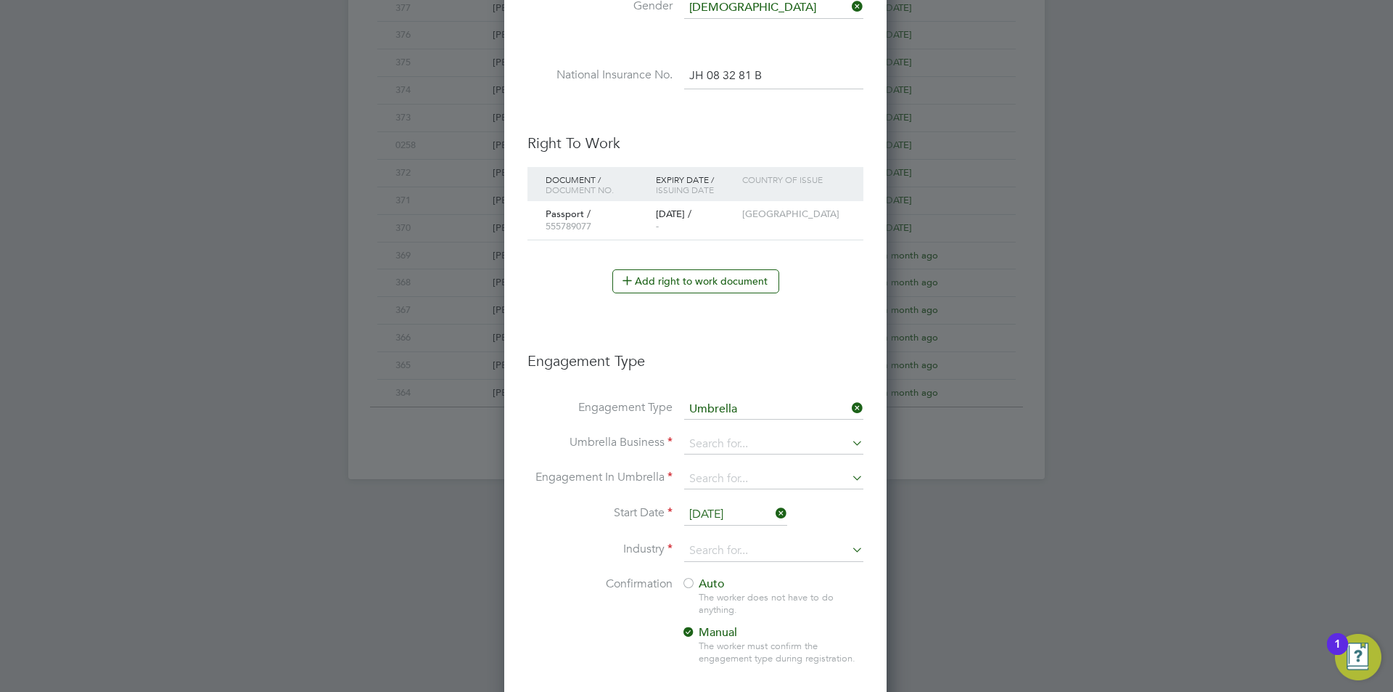
scroll to position [1639, 385]
click at [758, 448] on input at bounding box center [773, 444] width 179 height 20
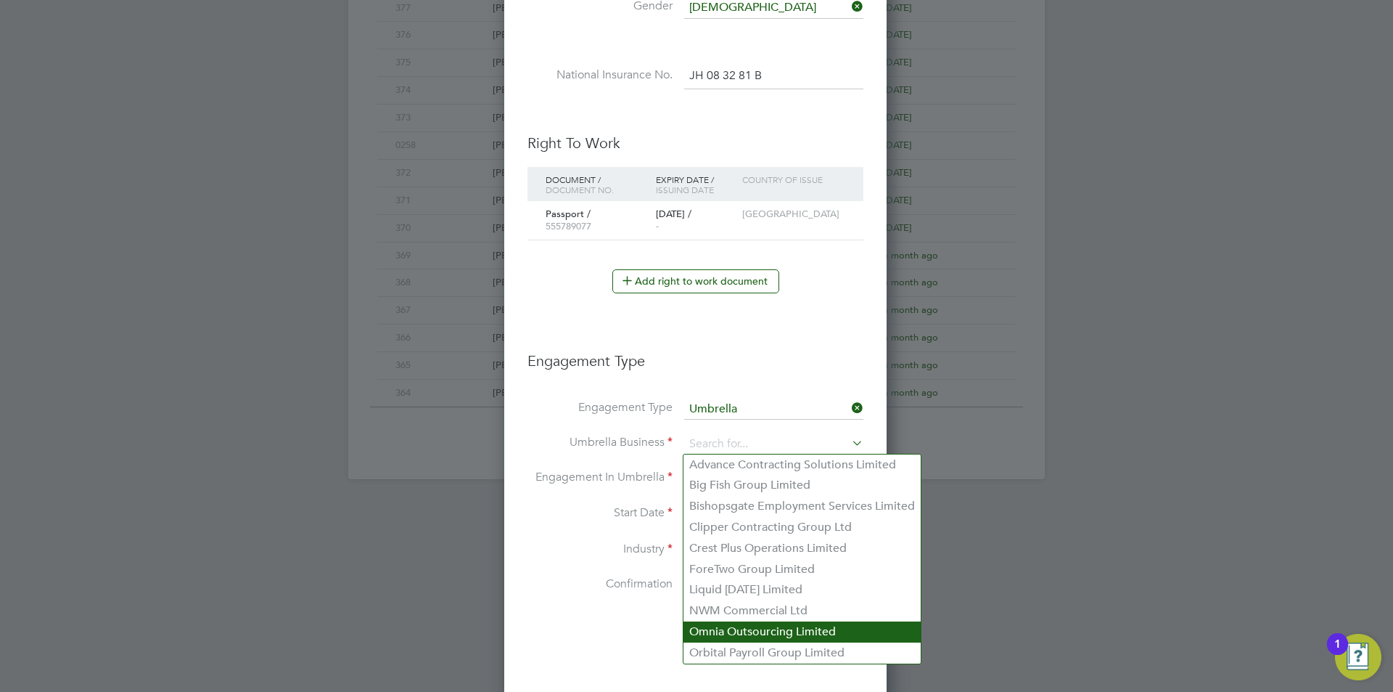
click at [757, 627] on li "Omnia Outsourcing Limited" at bounding box center [802, 631] width 237 height 21
type input "Omnia Outsourcing Limited"
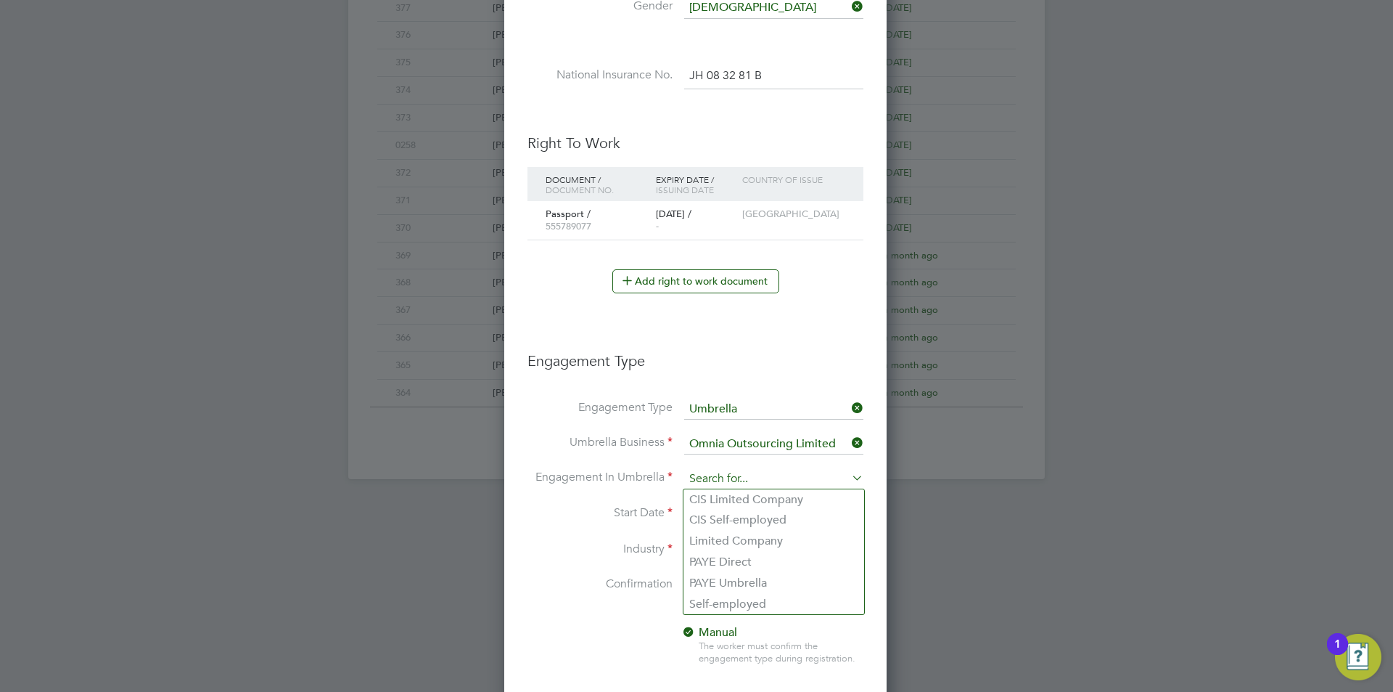
click at [774, 477] on input at bounding box center [773, 479] width 179 height 20
click at [769, 581] on li "PAYE Umbrella" at bounding box center [774, 583] width 181 height 21
type input "PAYE Umbrella"
click at [754, 538] on li "Start Date 24 Sep 2025" at bounding box center [696, 522] width 336 height 36
click at [753, 548] on input at bounding box center [773, 551] width 179 height 22
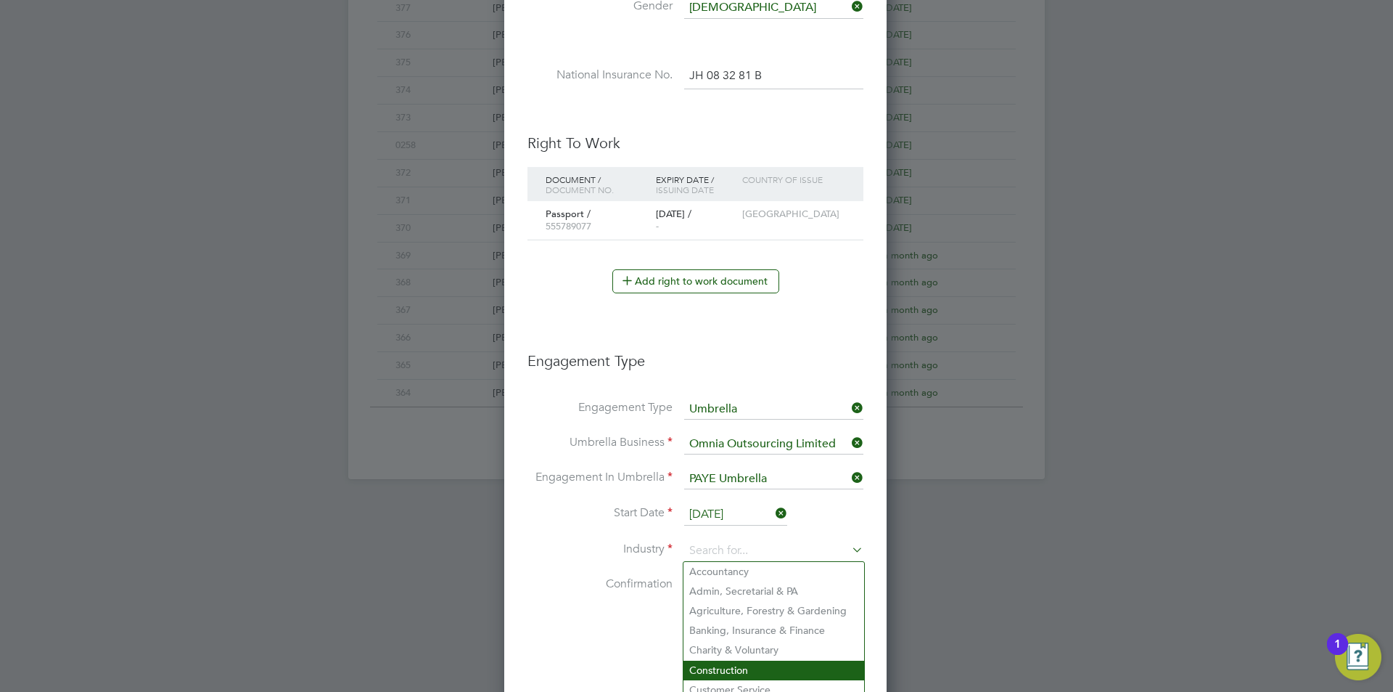
click at [732, 660] on li "Construction" at bounding box center [774, 670] width 181 height 20
type input "Construction"
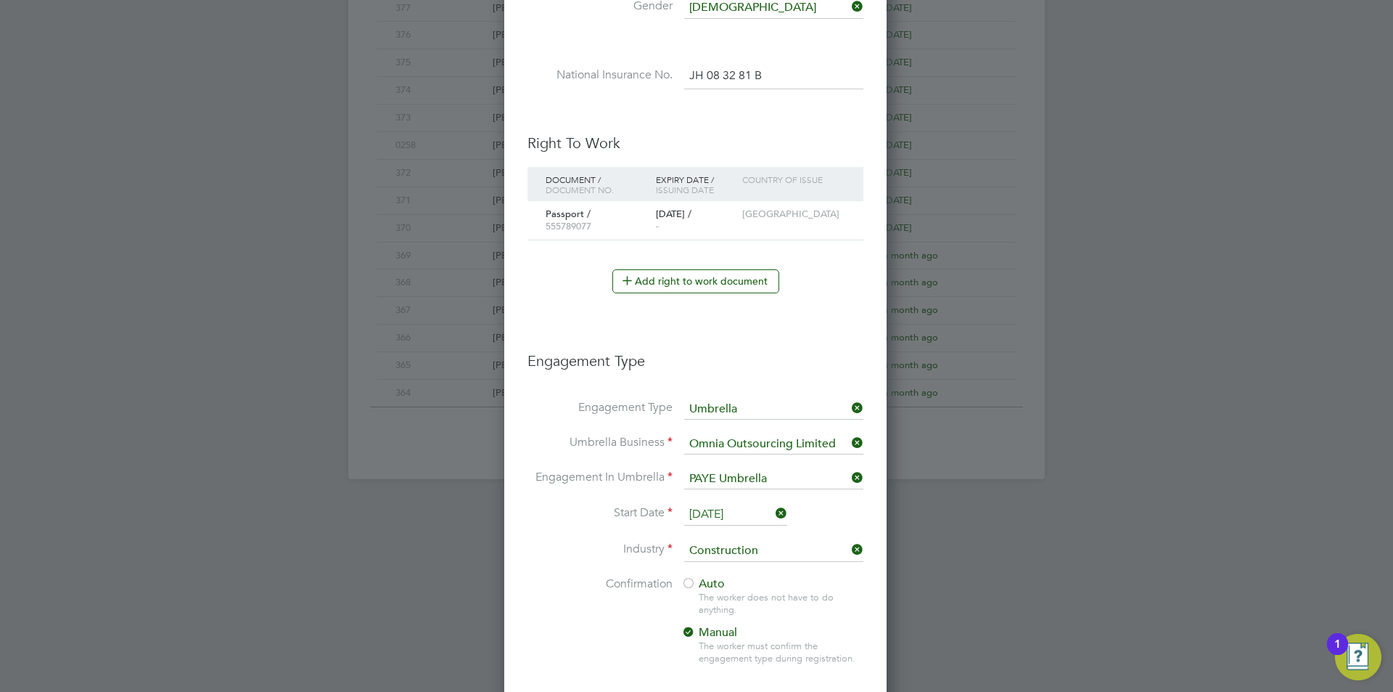
click at [689, 582] on div at bounding box center [688, 584] width 15 height 15
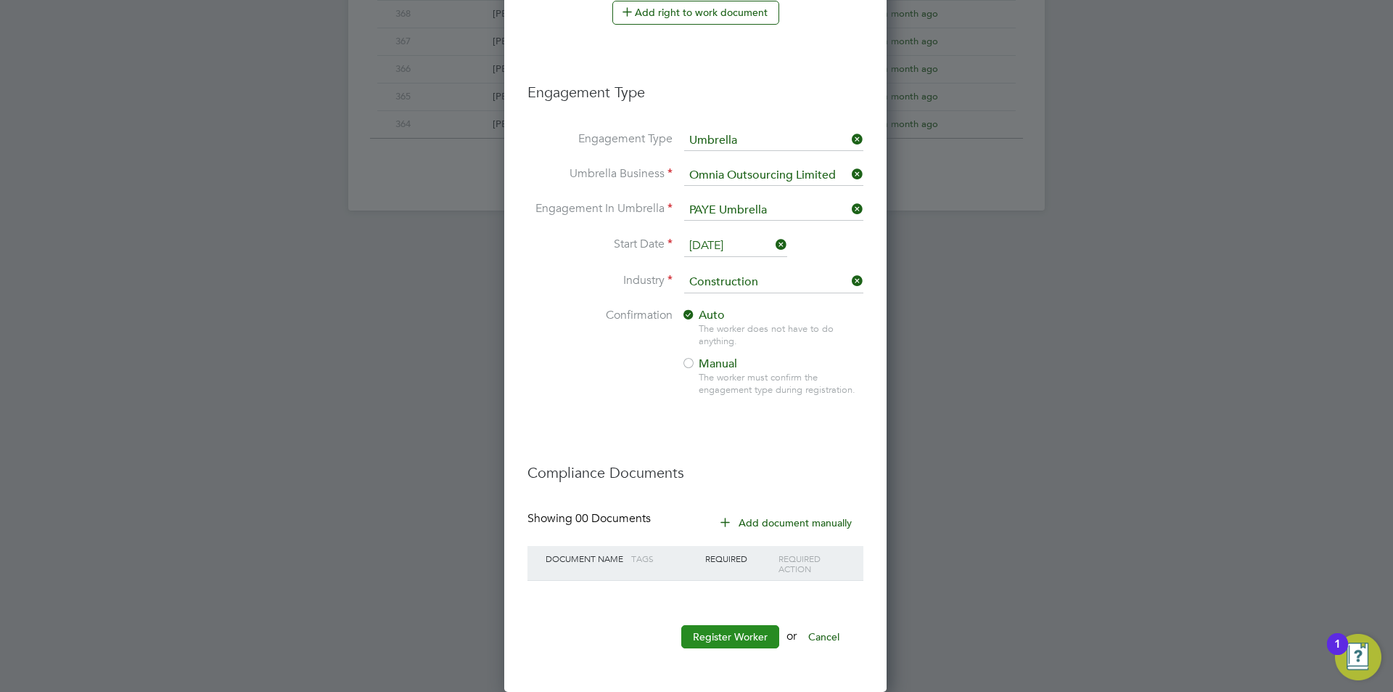
click at [727, 641] on button "Register Worker" at bounding box center [730, 636] width 98 height 23
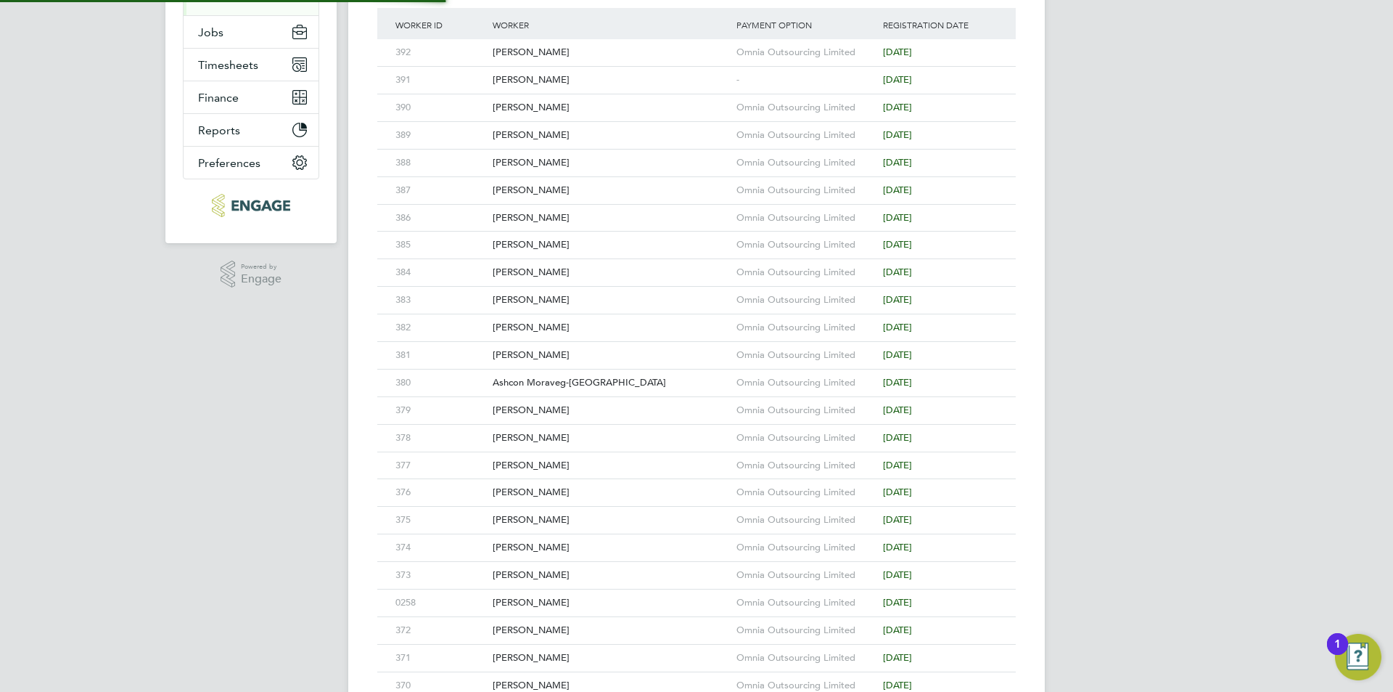
scroll to position [0, 0]
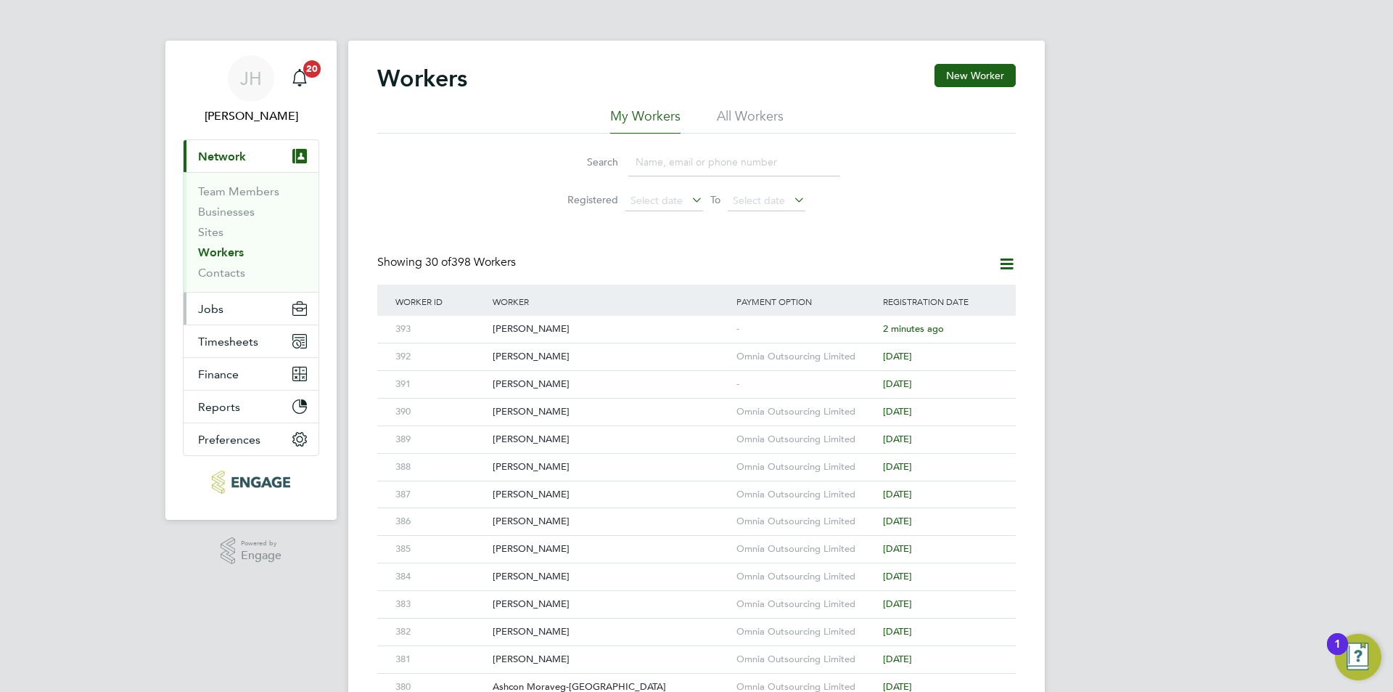
click at [234, 314] on button "Jobs" at bounding box center [251, 308] width 135 height 32
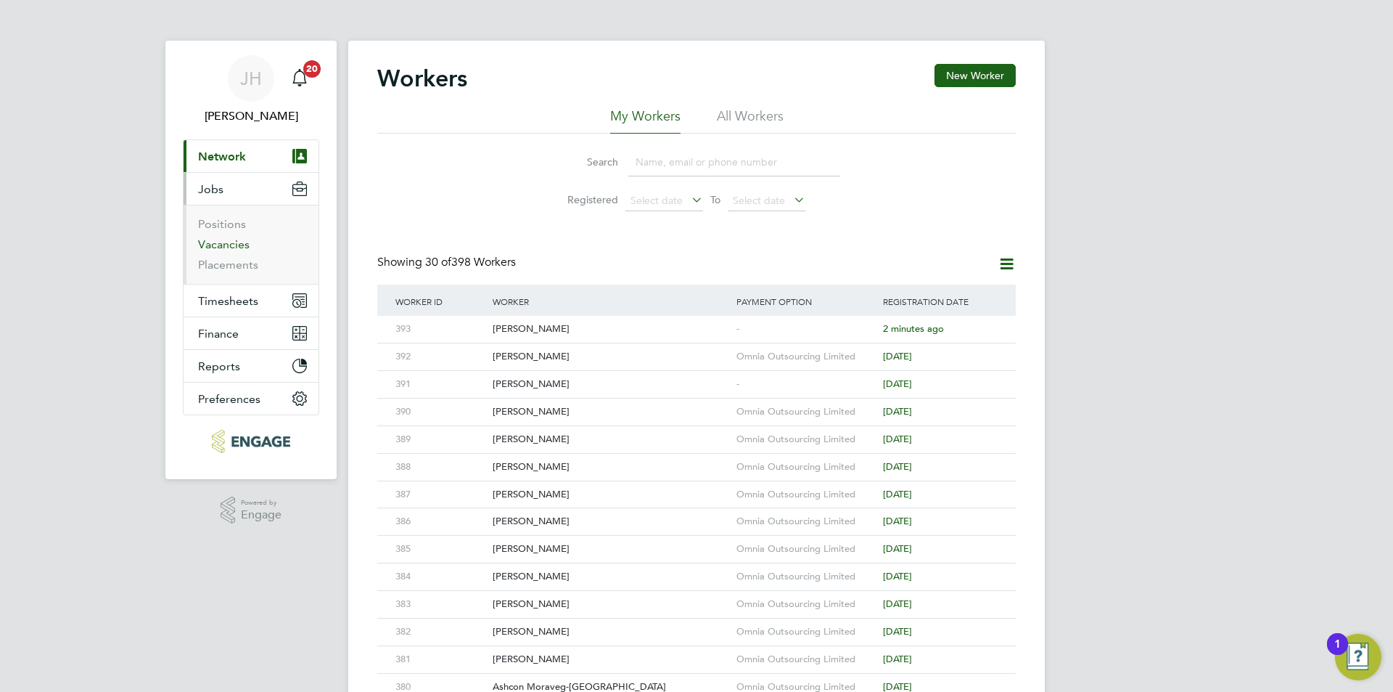
click at [229, 240] on link "Vacancies" at bounding box center [224, 244] width 52 height 14
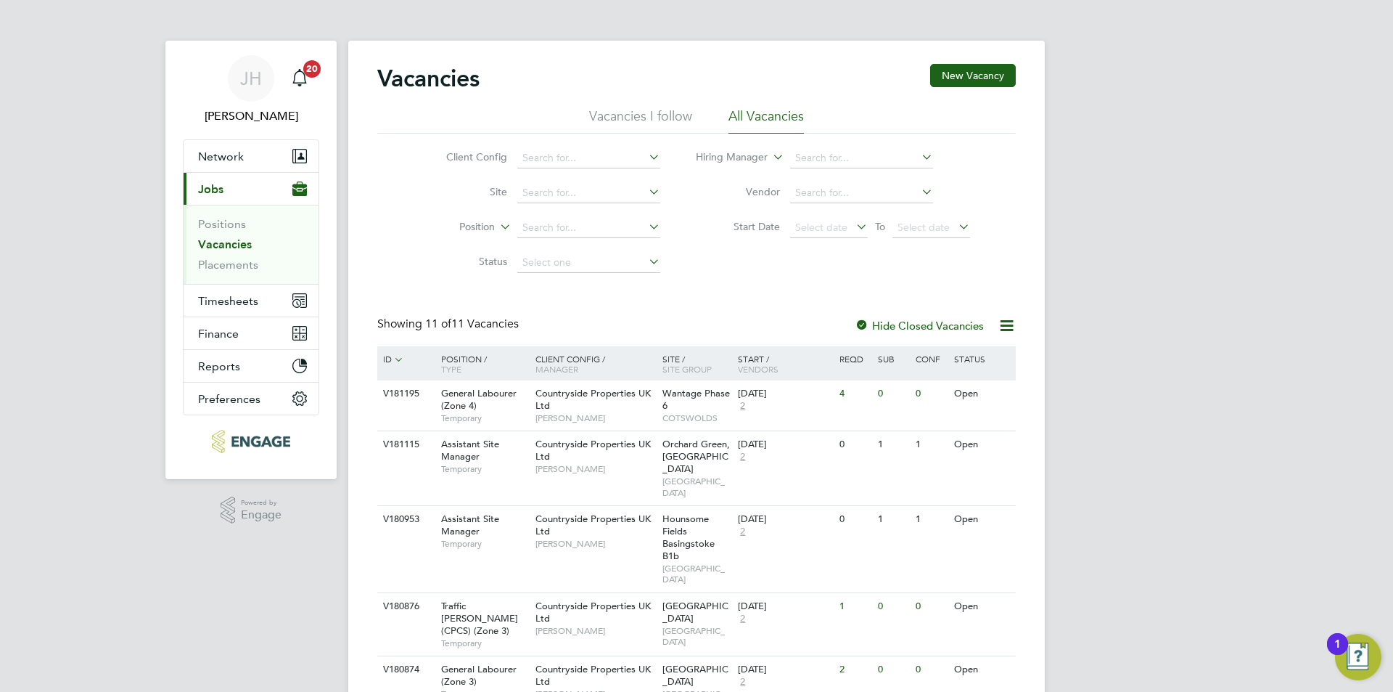
click at [1120, 411] on div "JH Jess Hogan Notifications 20 Applications: Network Team Members Businesses Si…" at bounding box center [696, 561] width 1393 height 1123
click at [1089, 353] on div "JH Jess Hogan Notifications 20 Applications: Network Team Members Businesses Si…" at bounding box center [696, 561] width 1393 height 1123
click at [1168, 534] on div "JH Jess Hogan Notifications 20 Applications: Network Team Members Businesses Si…" at bounding box center [696, 561] width 1393 height 1123
click at [573, 227] on input at bounding box center [588, 228] width 143 height 20
type input "wan"
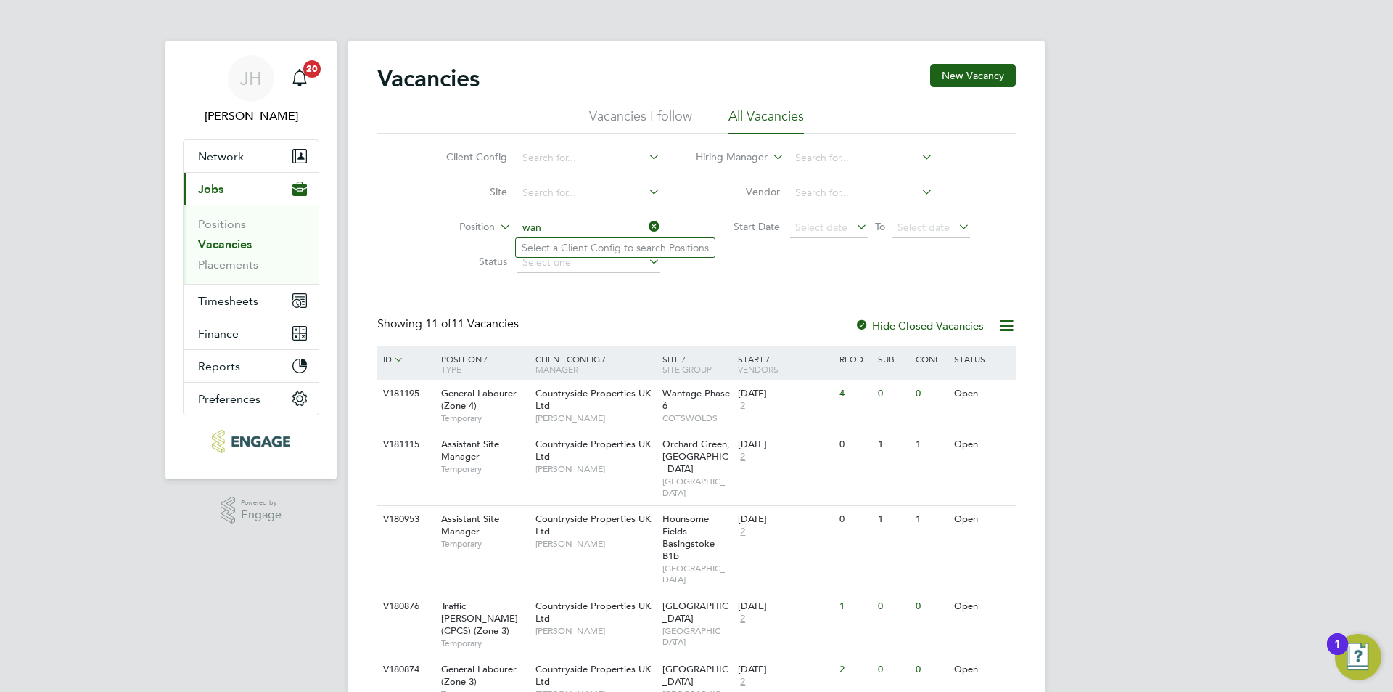
click at [646, 221] on icon at bounding box center [646, 226] width 0 height 20
click at [597, 191] on input at bounding box center [588, 193] width 143 height 20
click at [591, 210] on li "Wantage Phase 6" at bounding box center [588, 213] width 144 height 20
type input "Wantage Phase 6"
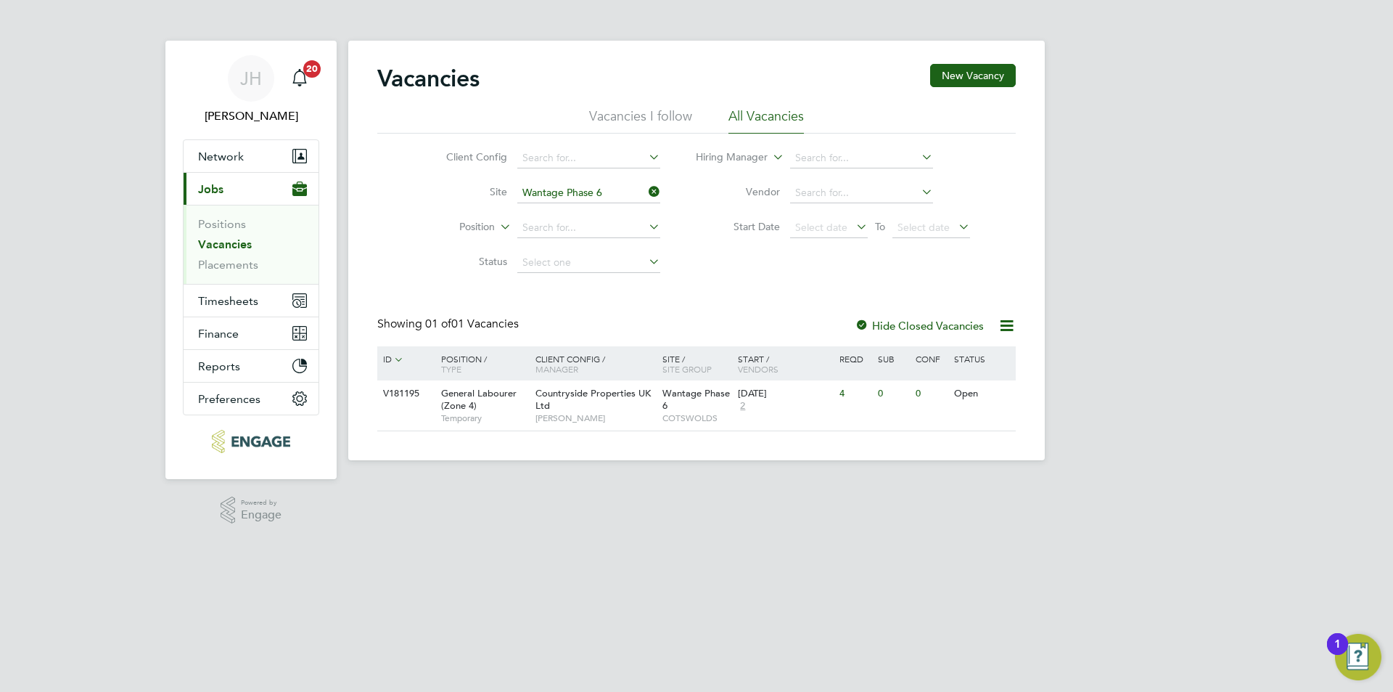
click at [939, 325] on label "Hide Closed Vacancies" at bounding box center [919, 326] width 129 height 14
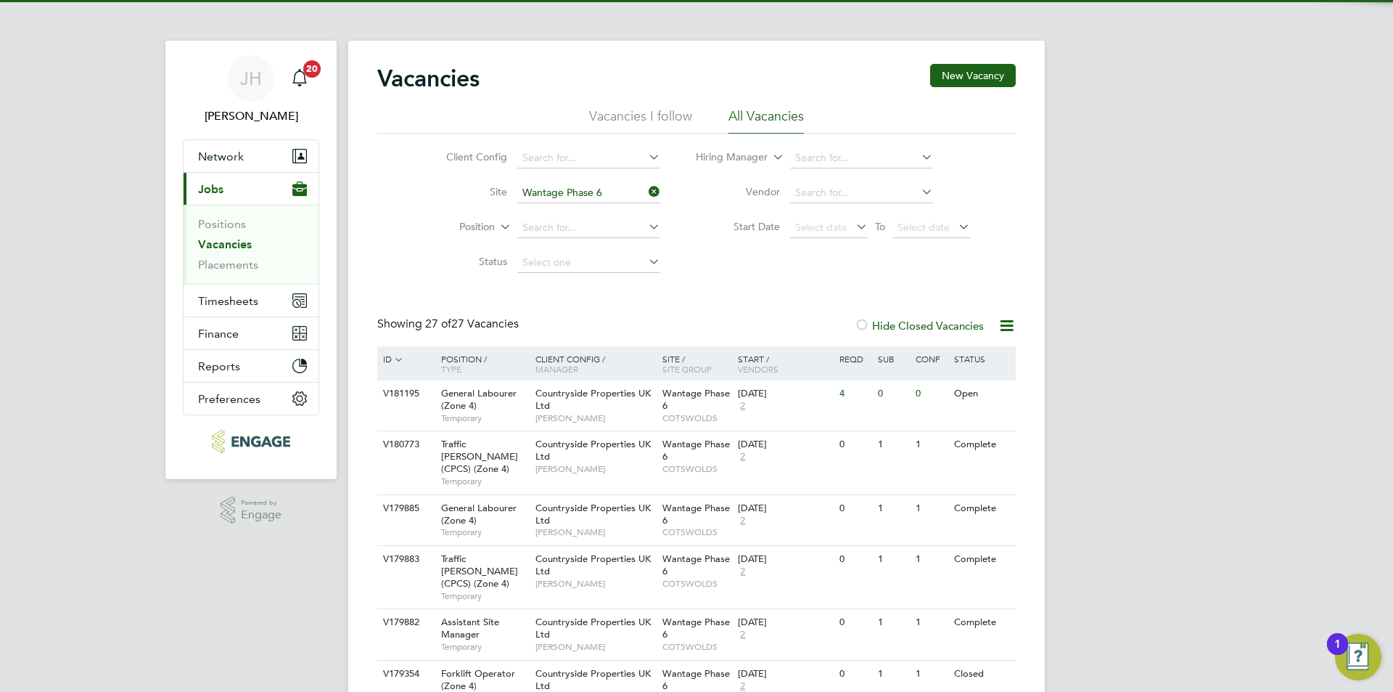
scroll to position [145, 0]
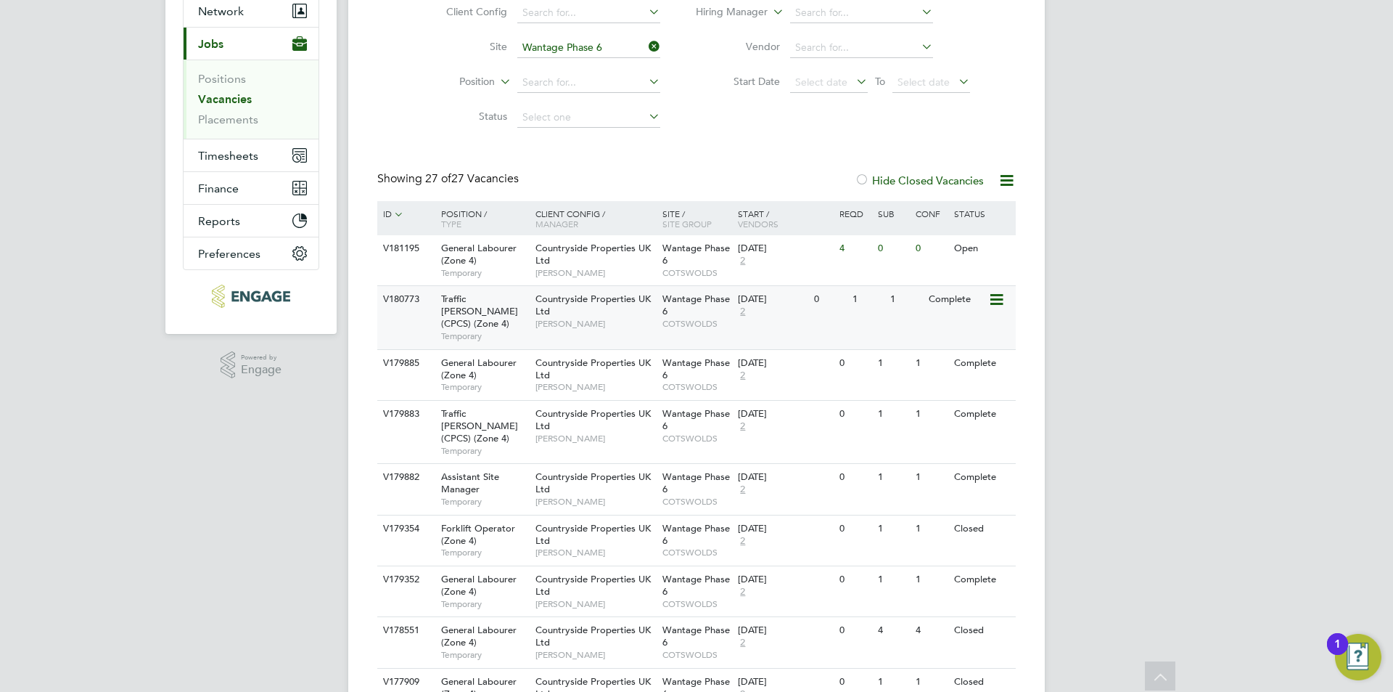
click at [881, 327] on div "V180773 Traffic Marshall (CPCS) (Zone 4) Temporary Countryside Properties UK Lt…" at bounding box center [696, 316] width 639 height 63
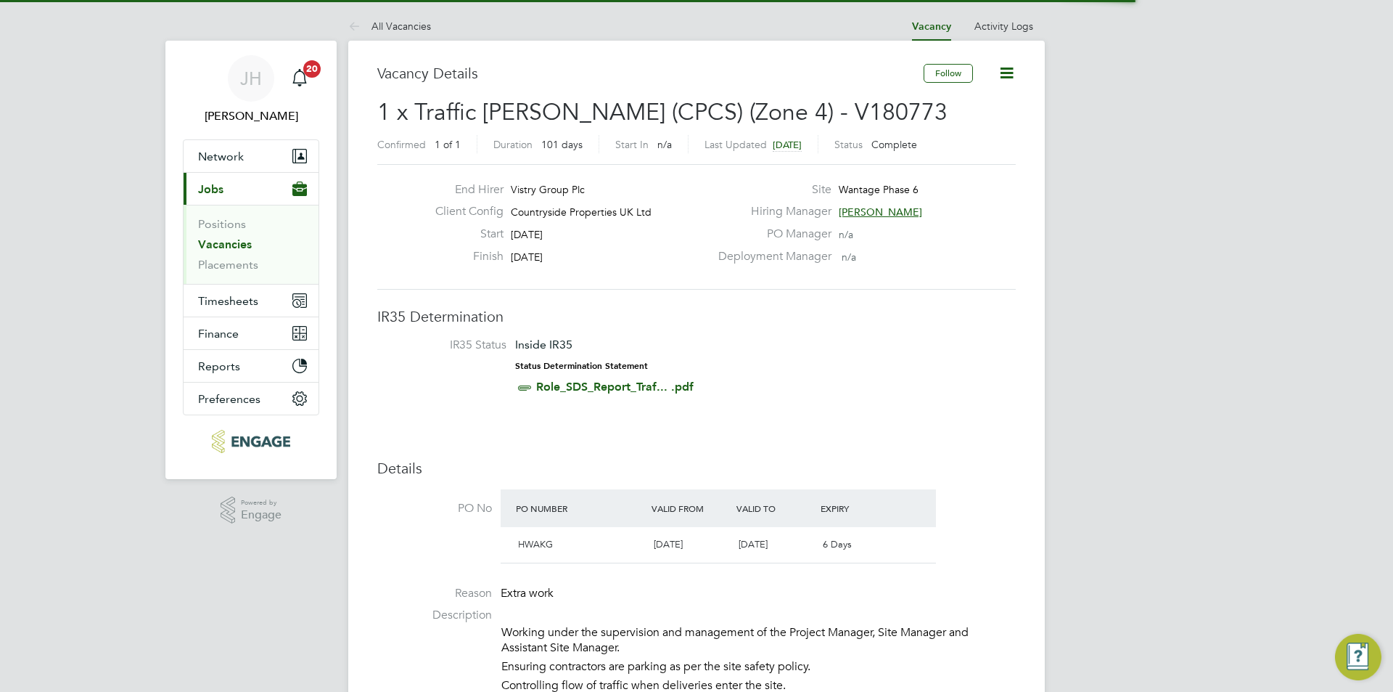
click at [998, 73] on icon at bounding box center [1007, 73] width 18 height 18
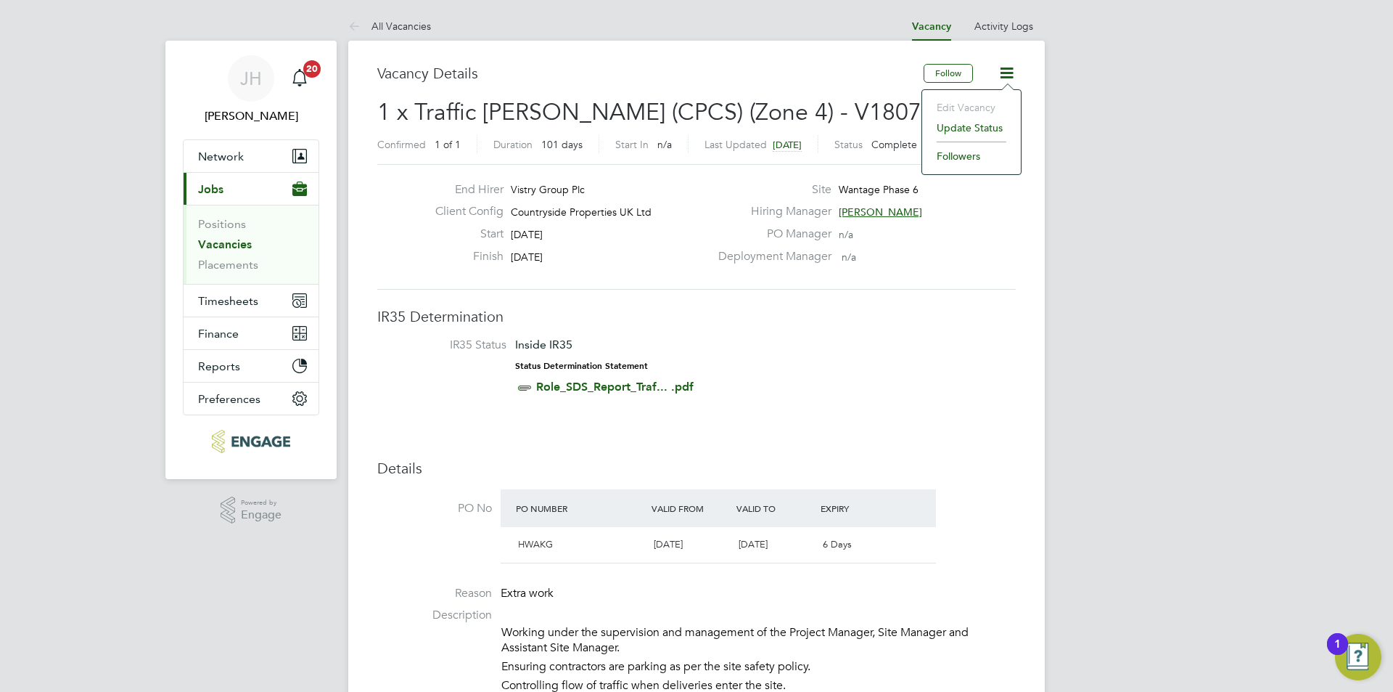
click at [972, 125] on li "Update Status" at bounding box center [972, 128] width 84 height 20
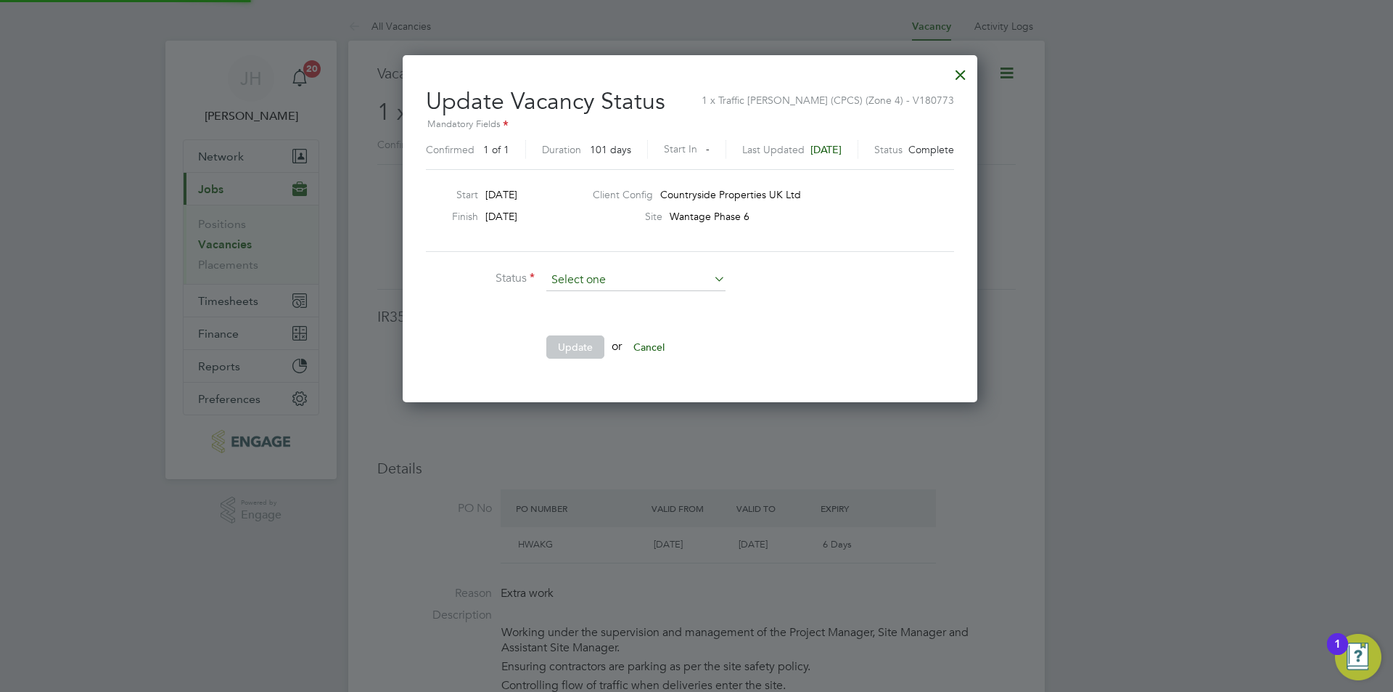
scroll to position [346, 589]
click at [610, 301] on li "Open" at bounding box center [636, 299] width 181 height 19
type input "Open"
click at [574, 350] on button "Update" at bounding box center [575, 346] width 58 height 23
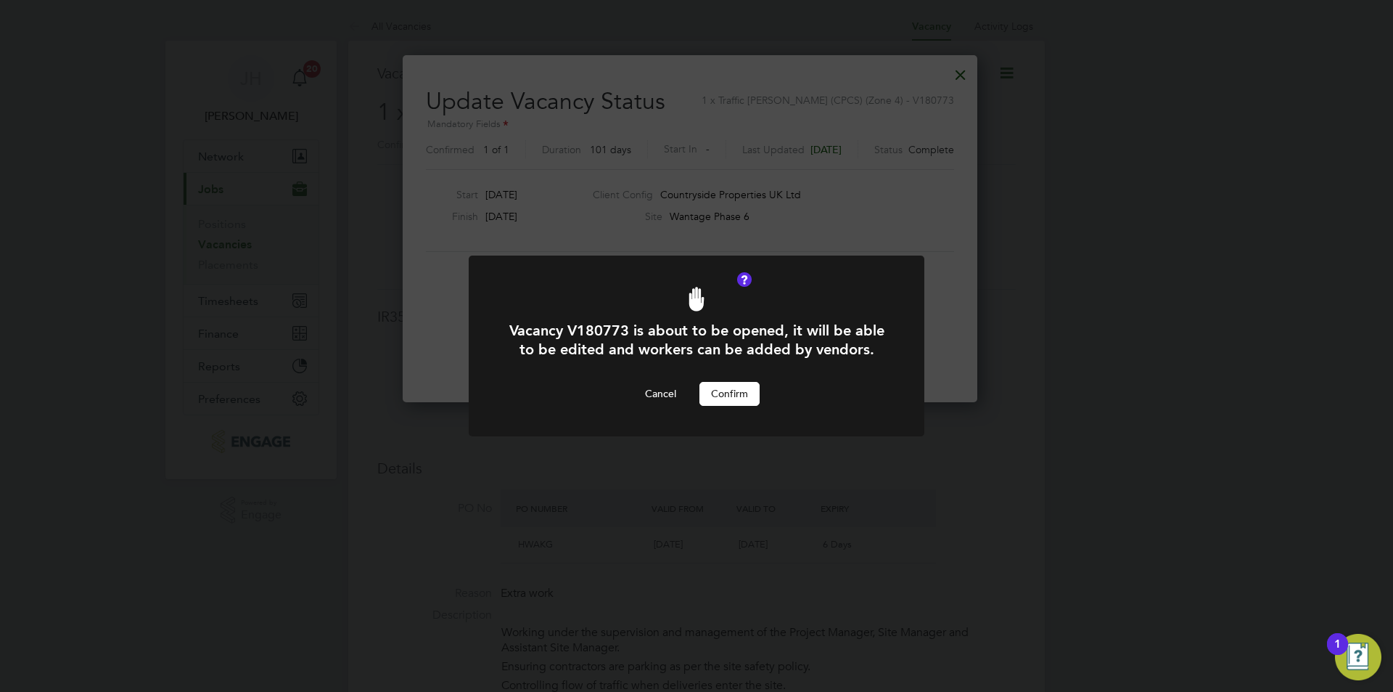
click at [735, 390] on button "Confirm" at bounding box center [730, 393] width 60 height 23
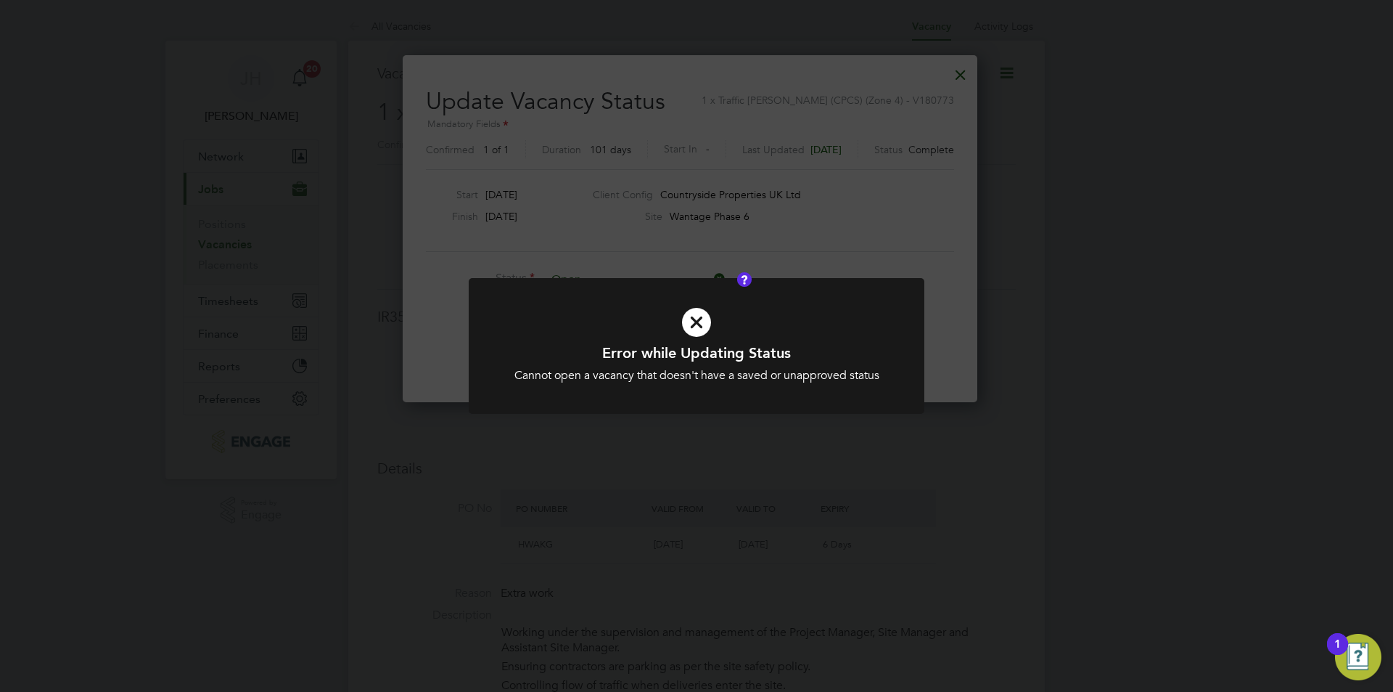
click at [1054, 265] on div "Error while Updating Status Cannot open a vacancy that doesn't have a saved or …" at bounding box center [696, 346] width 1393 height 692
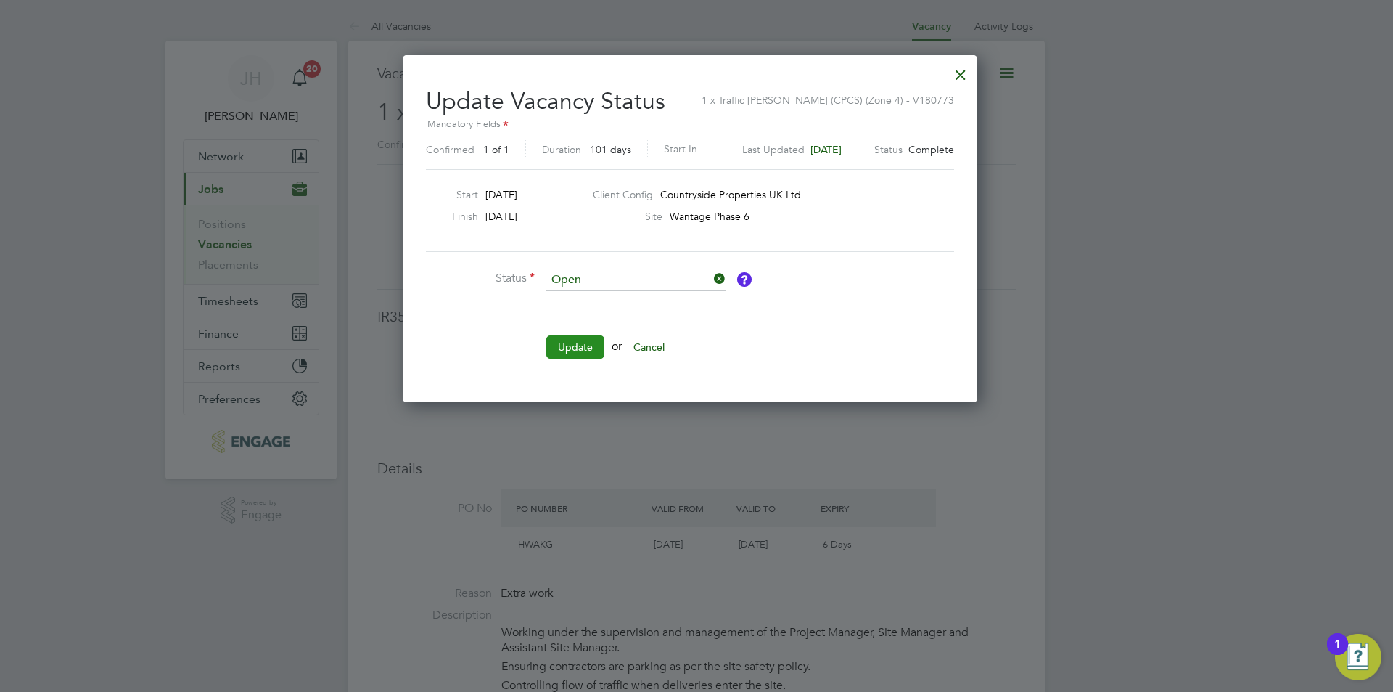
click at [554, 336] on button "Update" at bounding box center [575, 346] width 58 height 23
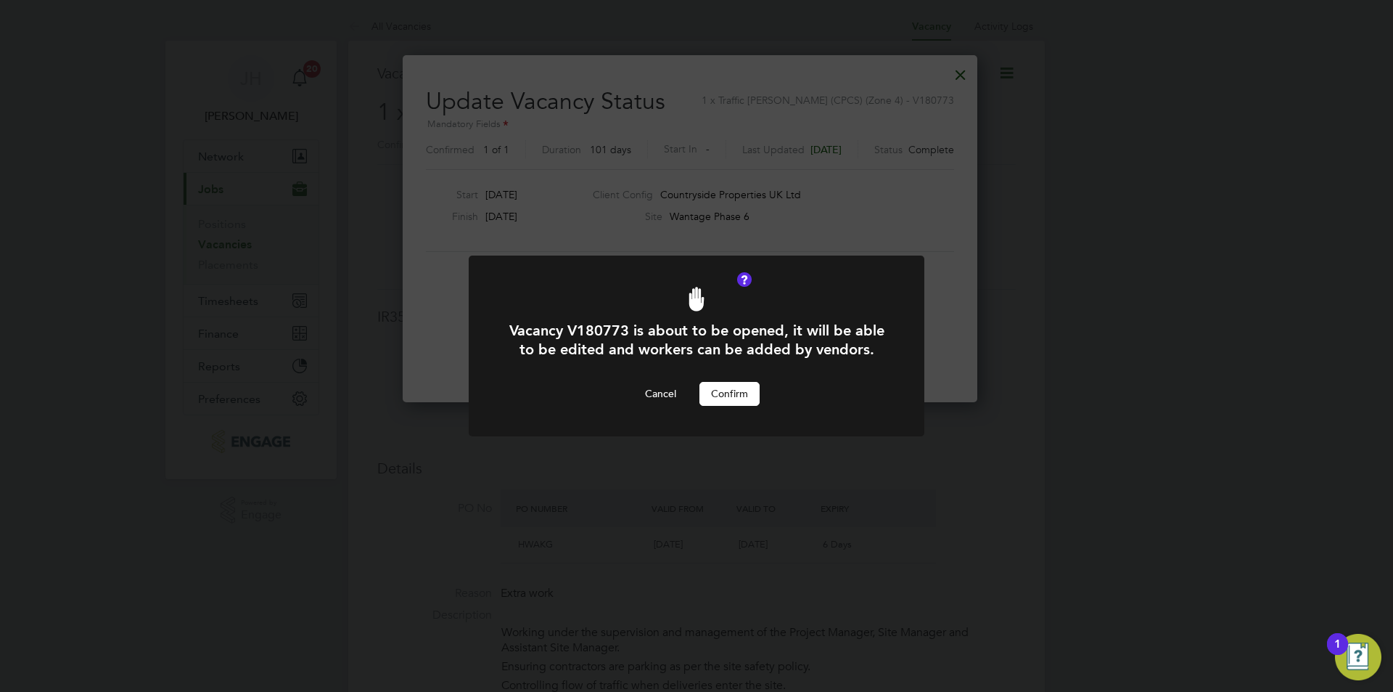
click at [710, 381] on div "Vacancy V180773 is about to be opened, it will be able to be edited and workers…" at bounding box center [696, 363] width 377 height 84
click at [714, 386] on button "Confirm" at bounding box center [730, 393] width 60 height 23
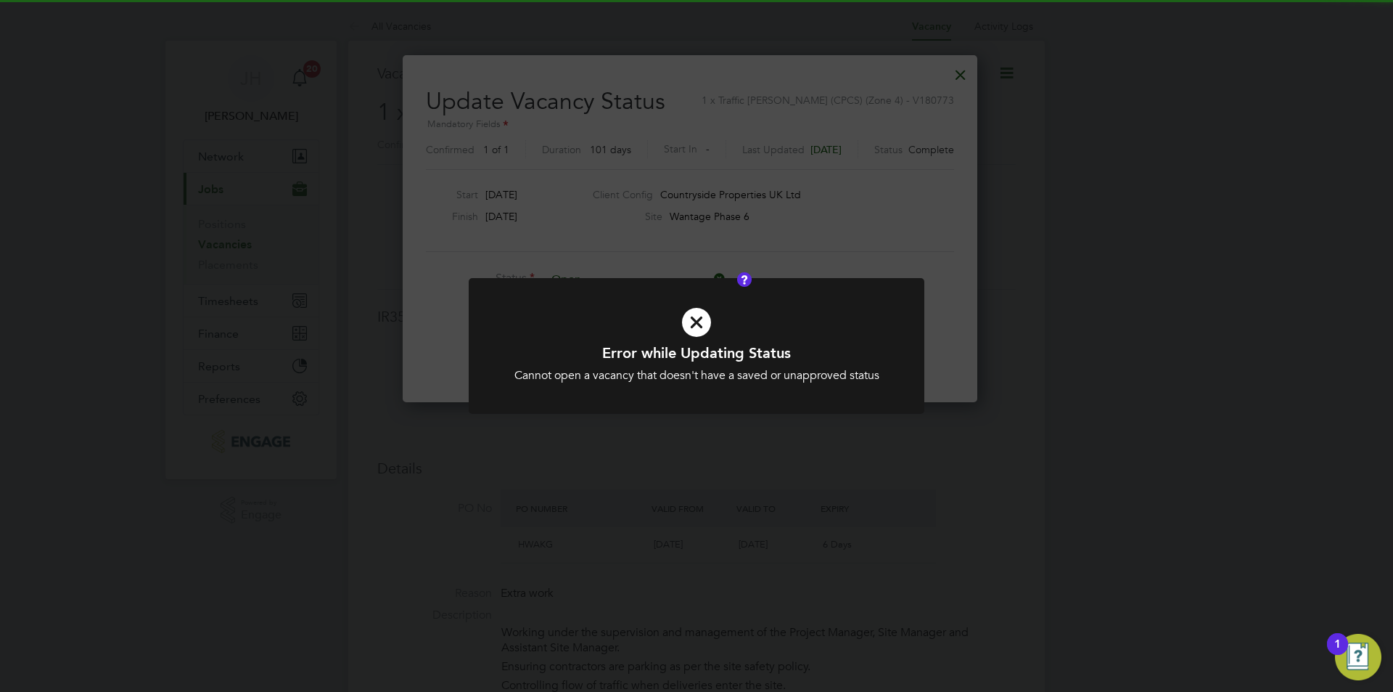
click at [1029, 350] on div "Error while Updating Status Cannot open a vacancy that doesn't have a saved or …" at bounding box center [696, 346] width 1393 height 692
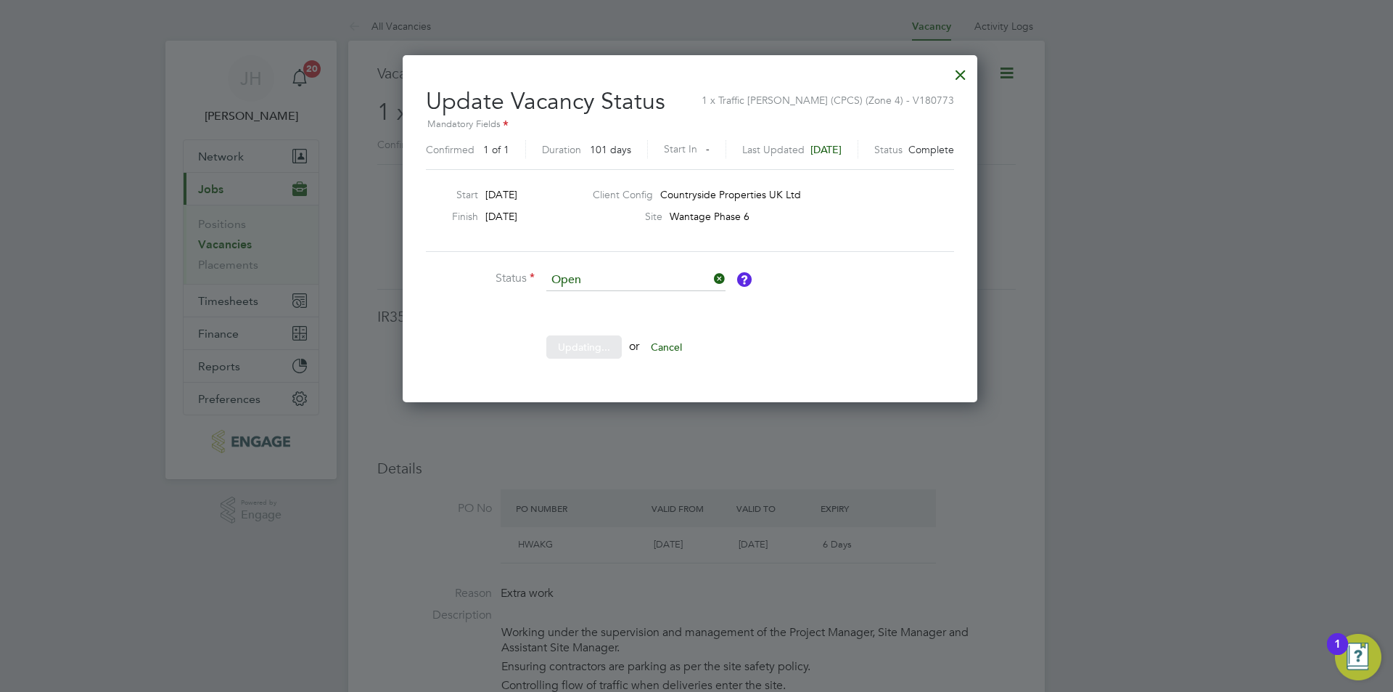
click at [1102, 151] on div at bounding box center [696, 346] width 1393 height 692
click at [974, 71] on div at bounding box center [961, 71] width 26 height 26
